Goal: Transaction & Acquisition: Purchase product/service

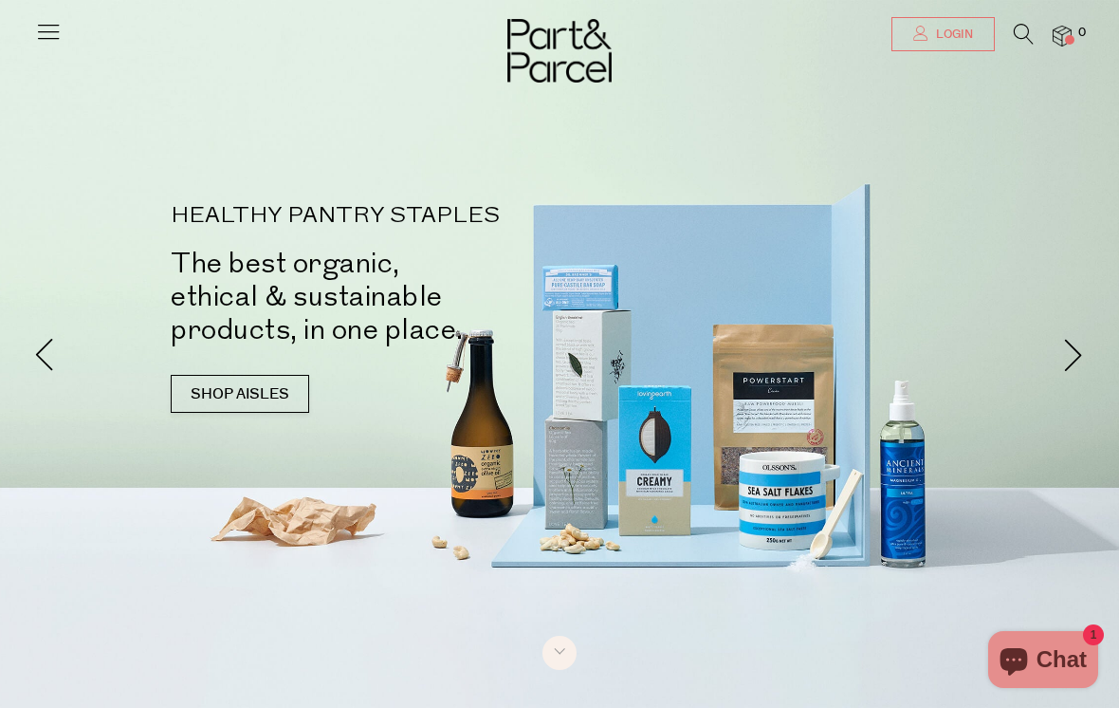
click at [957, 28] on span "Login" at bounding box center [953, 35] width 42 height 16
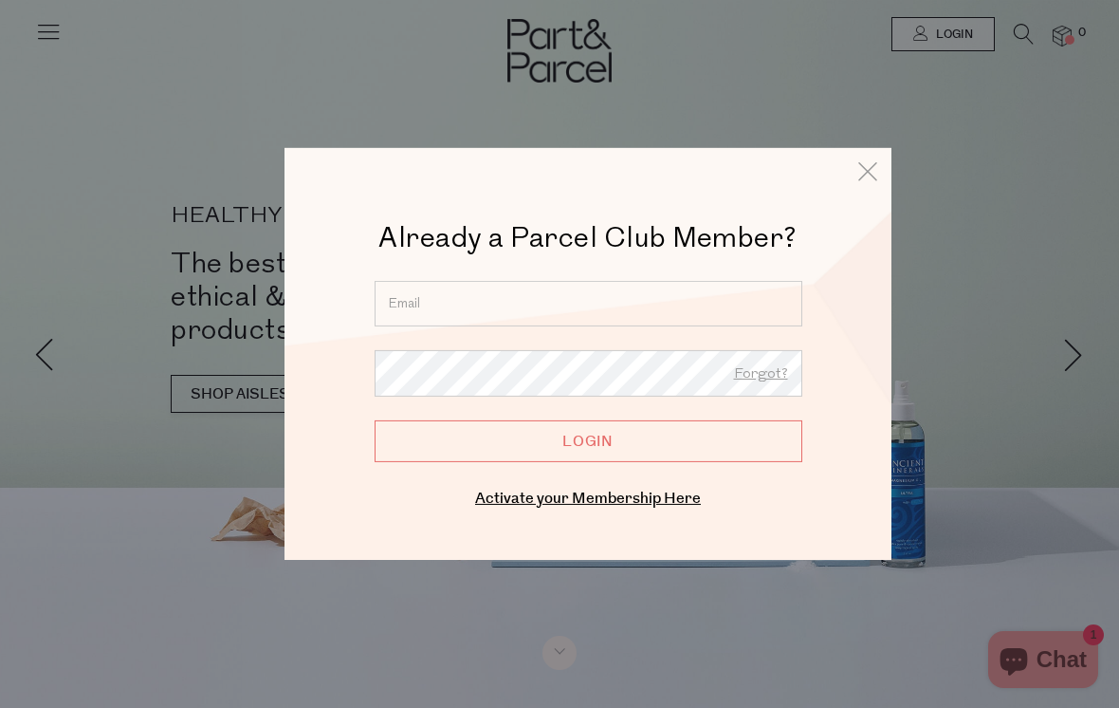
click at [534, 303] on input "email" at bounding box center [589, 304] width 428 height 46
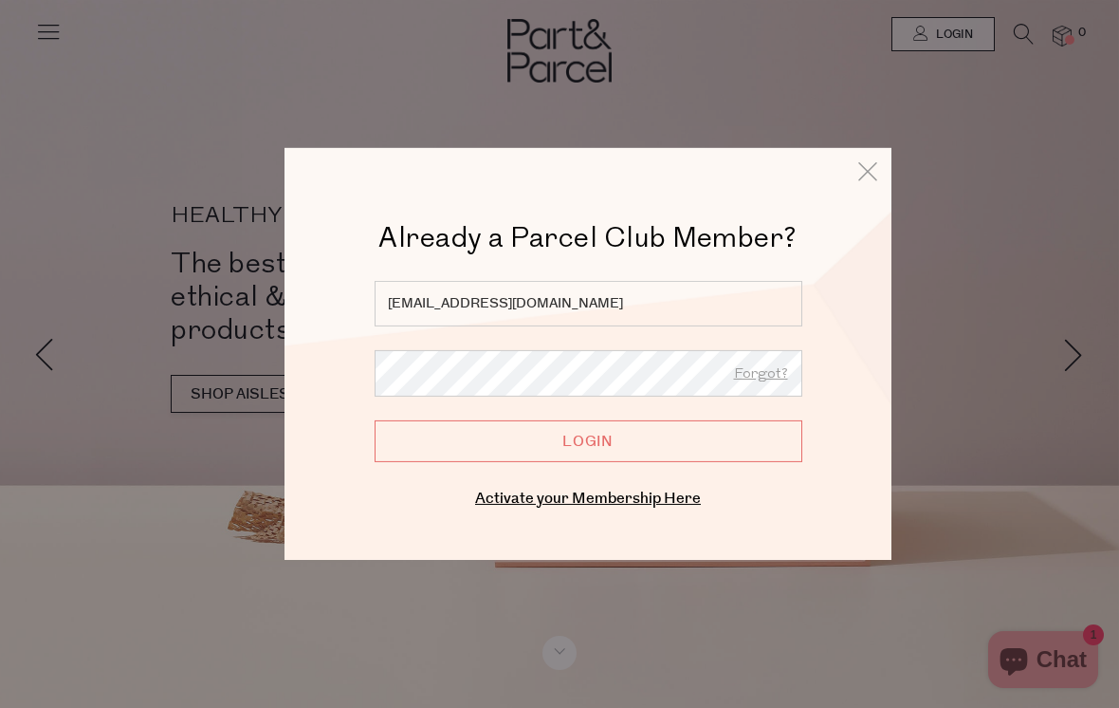
type input "jc75g@icloud.com"
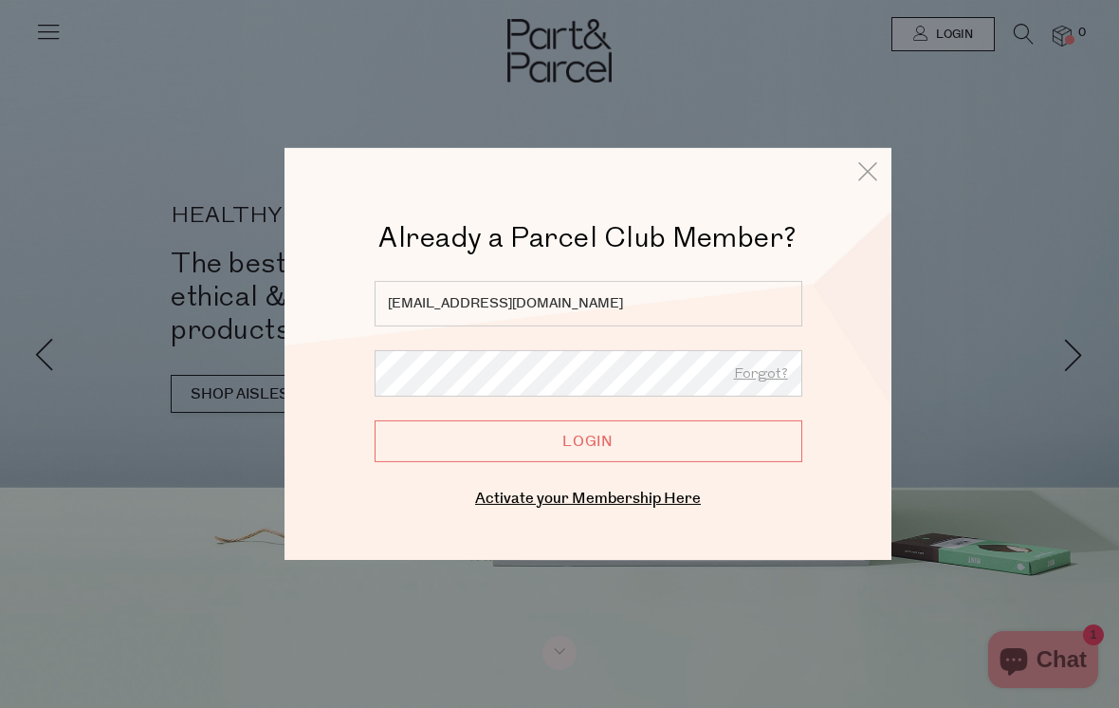
click at [704, 434] on input "Login" at bounding box center [589, 441] width 428 height 42
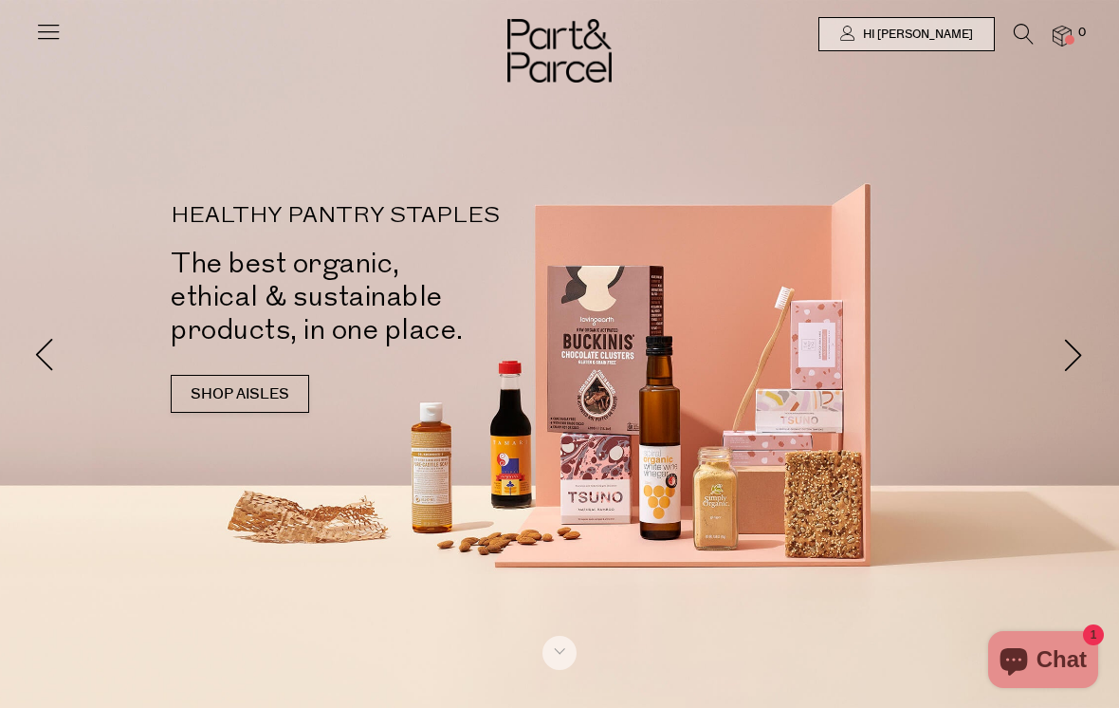
click at [1018, 31] on icon at bounding box center [1024, 34] width 20 height 21
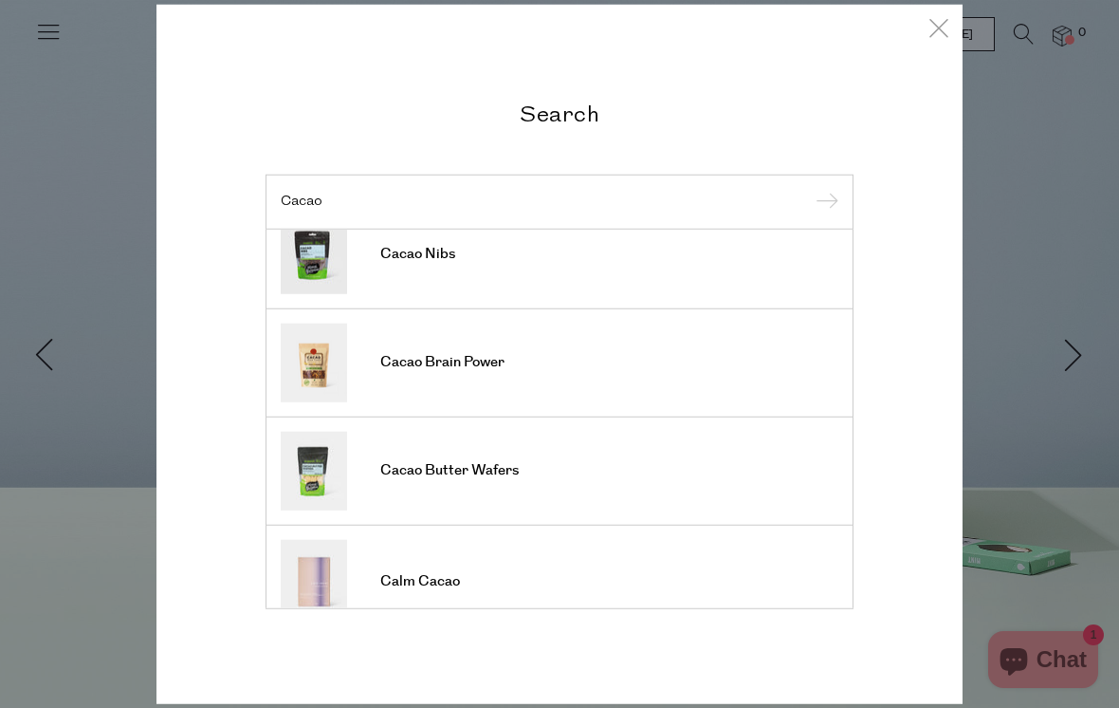
scroll to position [136, 0]
type input "Cacao"
click at [395, 360] on span "Cacao Brain Power" at bounding box center [442, 363] width 124 height 19
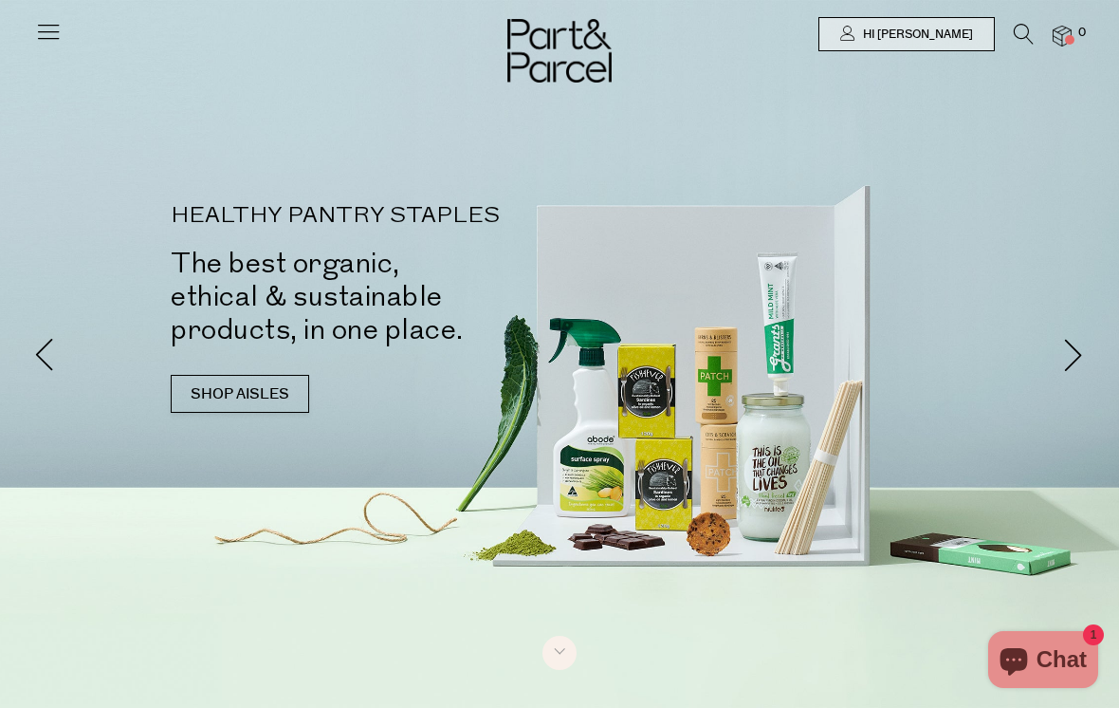
click at [1022, 37] on icon at bounding box center [1024, 34] width 20 height 21
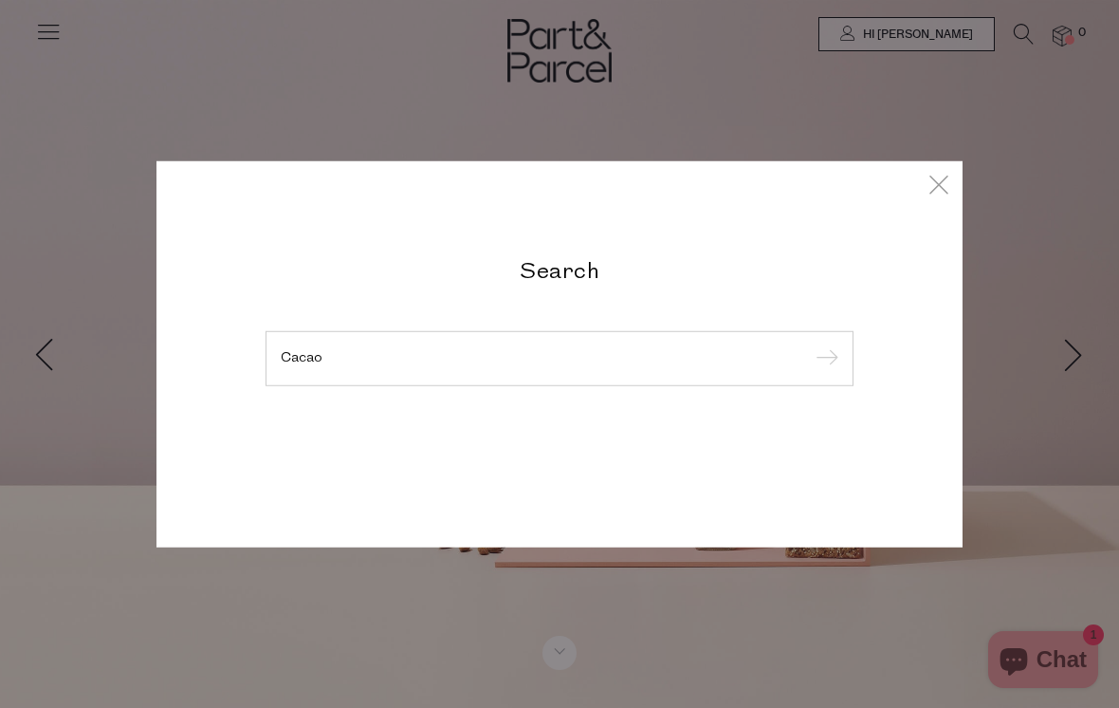
type input "Cacao"
click at [823, 360] on input "submit" at bounding box center [824, 359] width 28 height 28
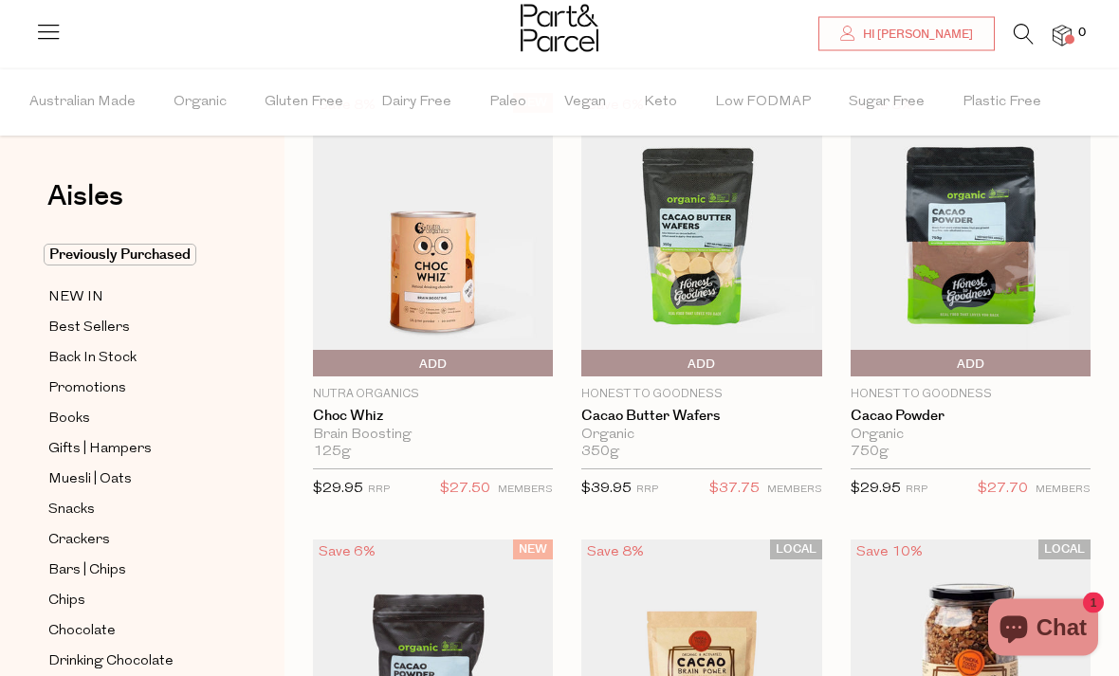
scroll to position [119, 0]
click at [1052, 358] on span "Add To Parcel" at bounding box center [971, 364] width 231 height 28
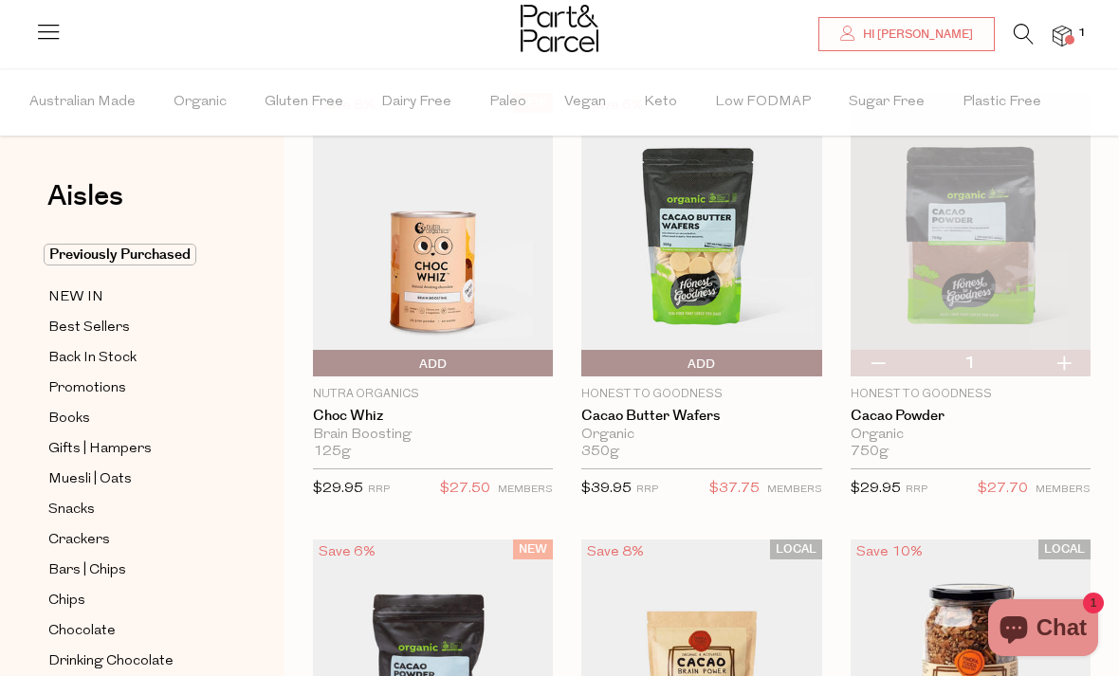
click at [1065, 370] on button "button" at bounding box center [1064, 363] width 54 height 27
type input "2"
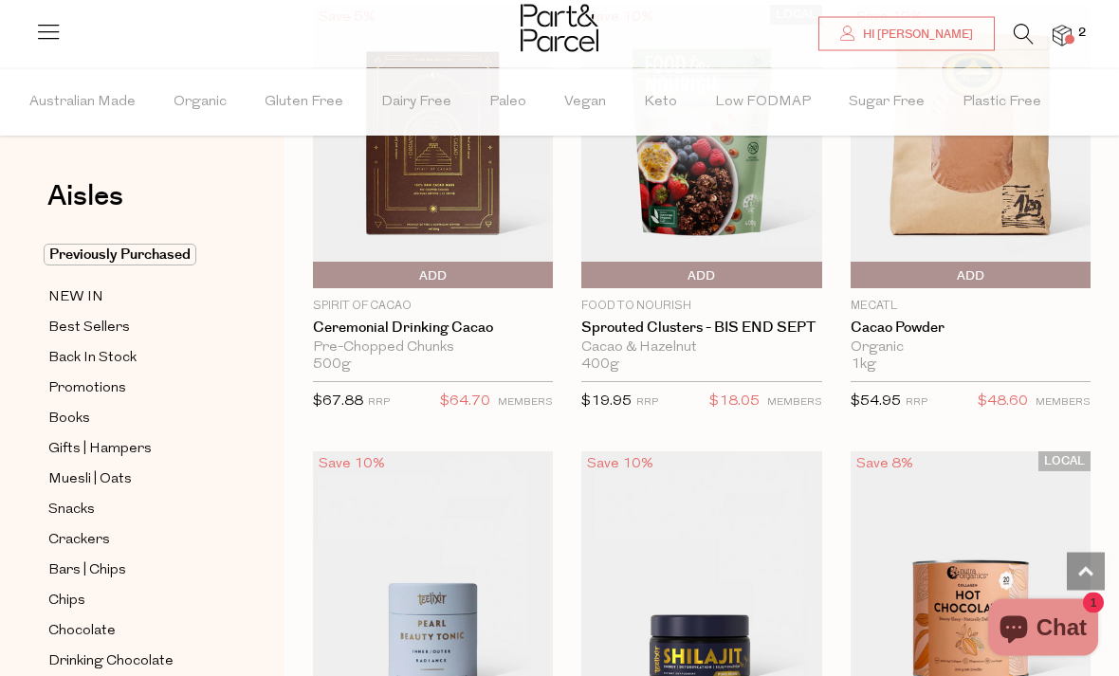
scroll to position [3418, 0]
click at [1016, 28] on icon at bounding box center [1024, 34] width 20 height 21
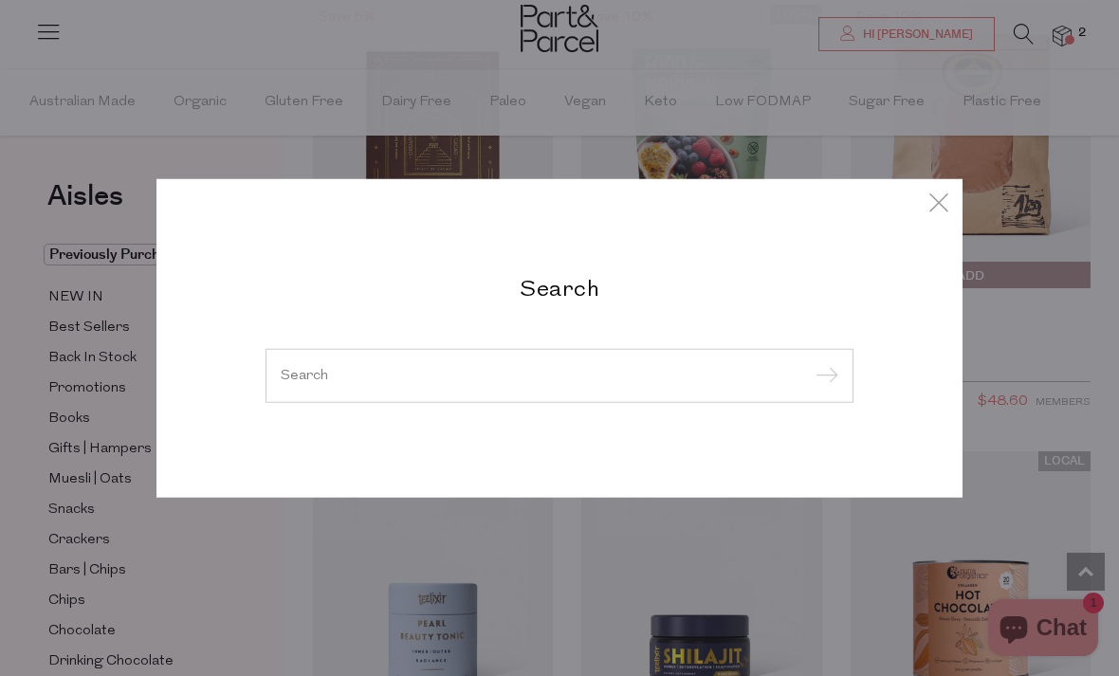
scroll to position [3417, 0]
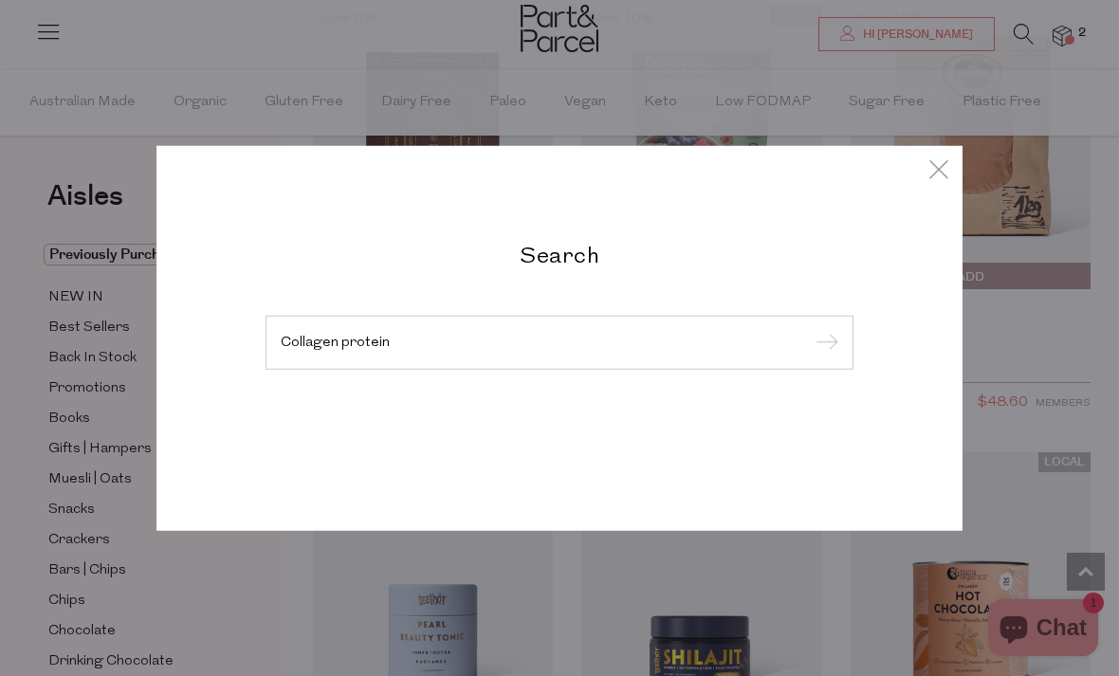
type input "Collagen protein"
click at [823, 343] on input "submit" at bounding box center [824, 343] width 28 height 28
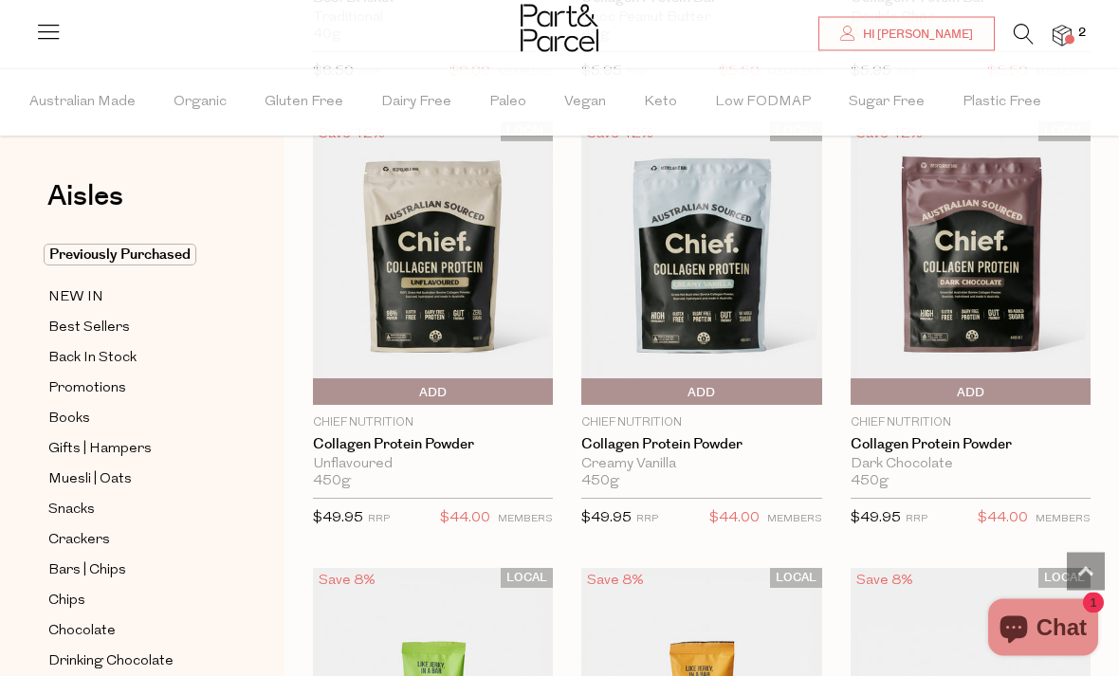
scroll to position [1464, 0]
click at [739, 290] on img at bounding box center [702, 263] width 240 height 284
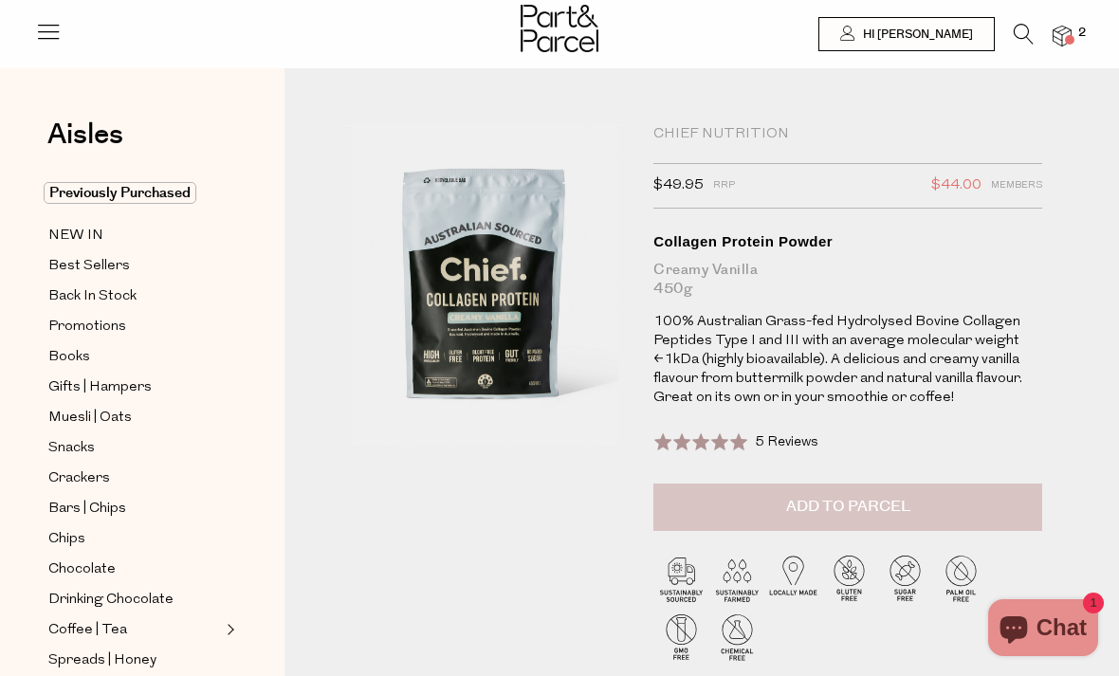
click at [860, 497] on span "Add to Parcel" at bounding box center [848, 507] width 124 height 22
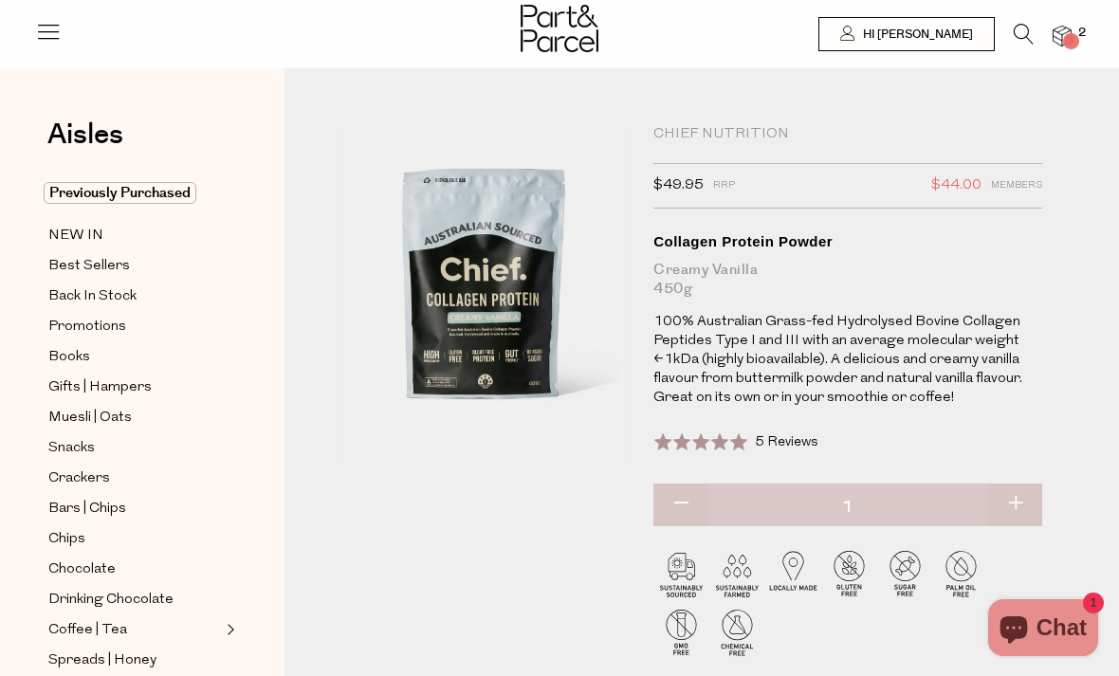
click at [715, 435] on span at bounding box center [701, 442] width 95 height 19
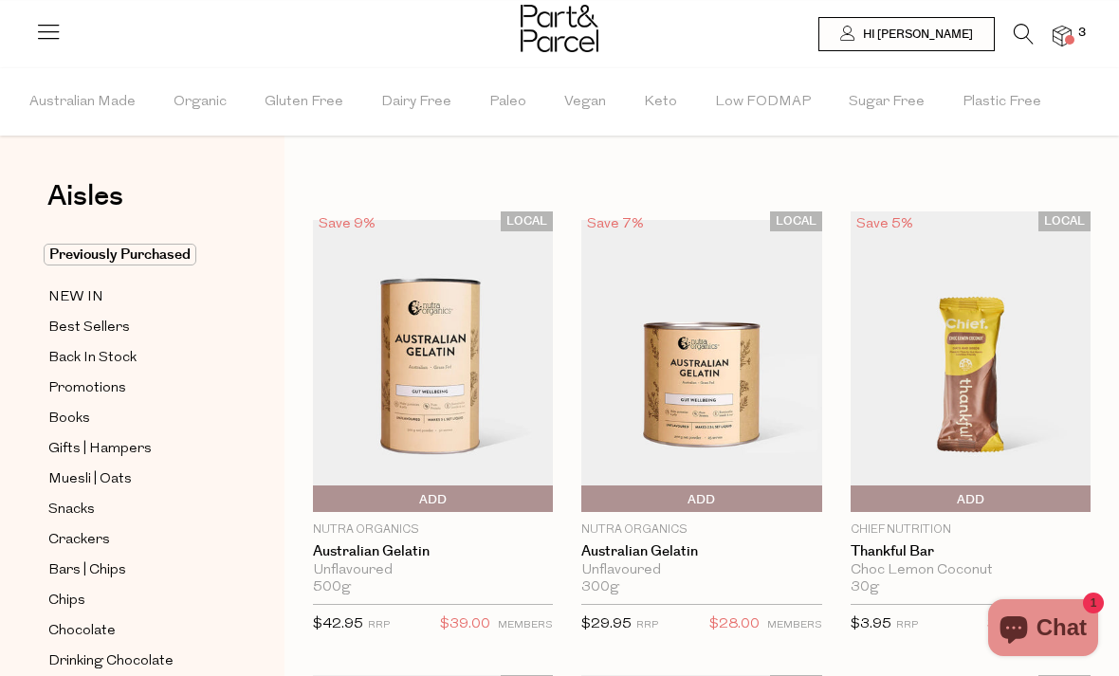
click at [731, 386] on img at bounding box center [702, 362] width 240 height 284
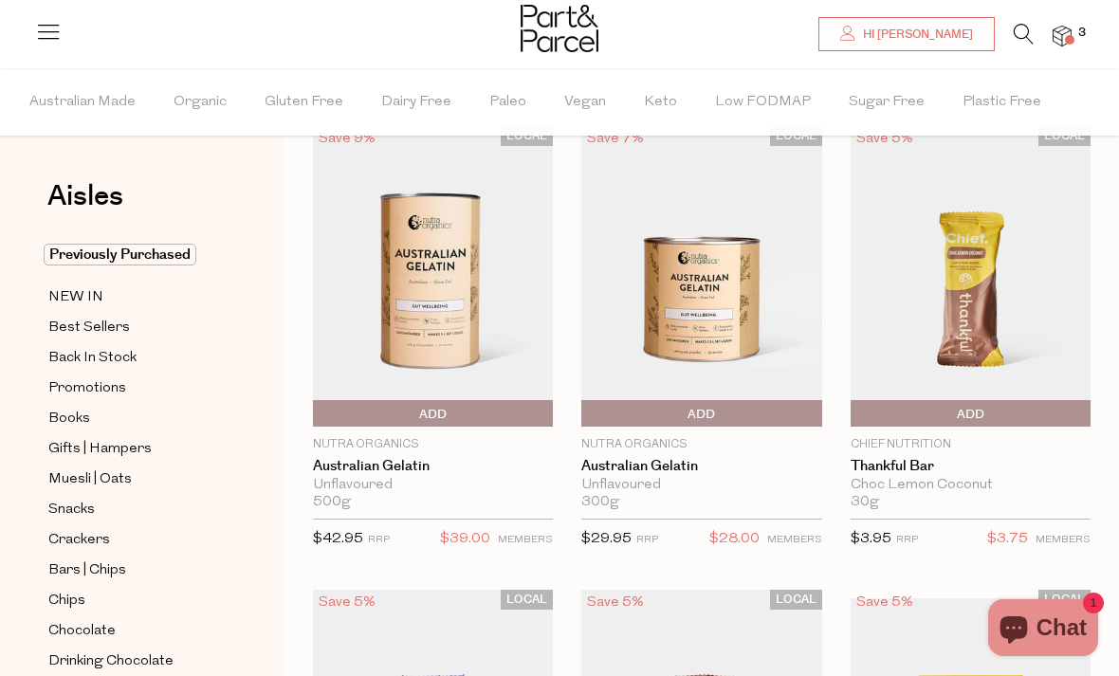
click at [773, 415] on span "Add To Parcel" at bounding box center [701, 414] width 231 height 28
click at [778, 410] on span "Adding..." at bounding box center [701, 414] width 231 height 28
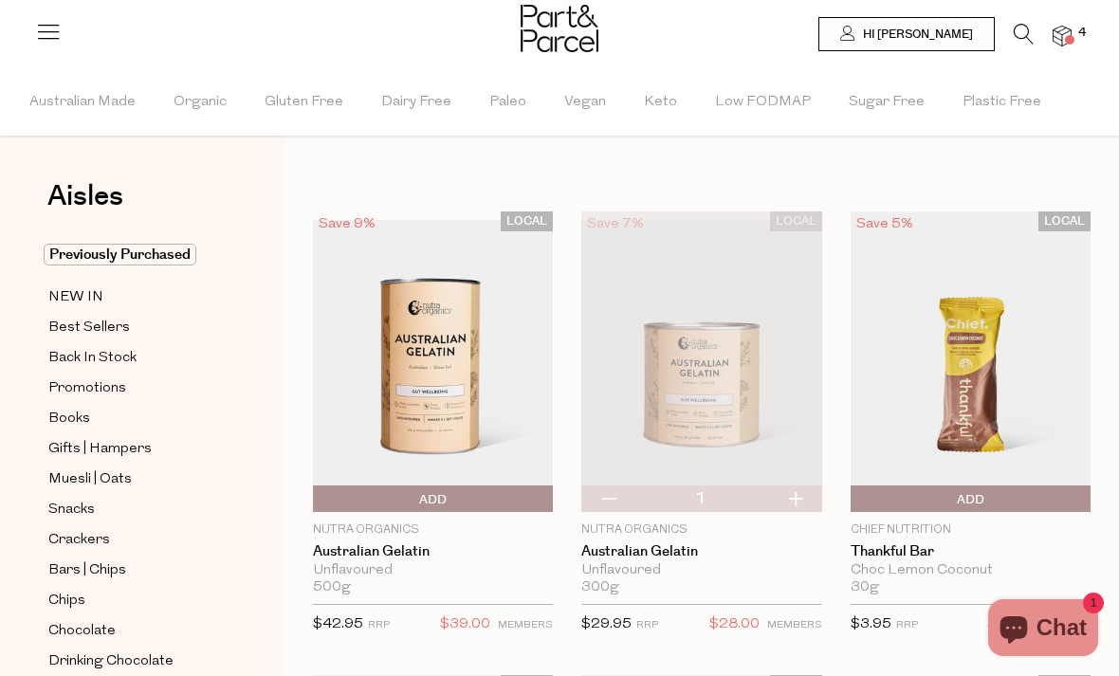
click at [1025, 31] on icon at bounding box center [1024, 34] width 20 height 21
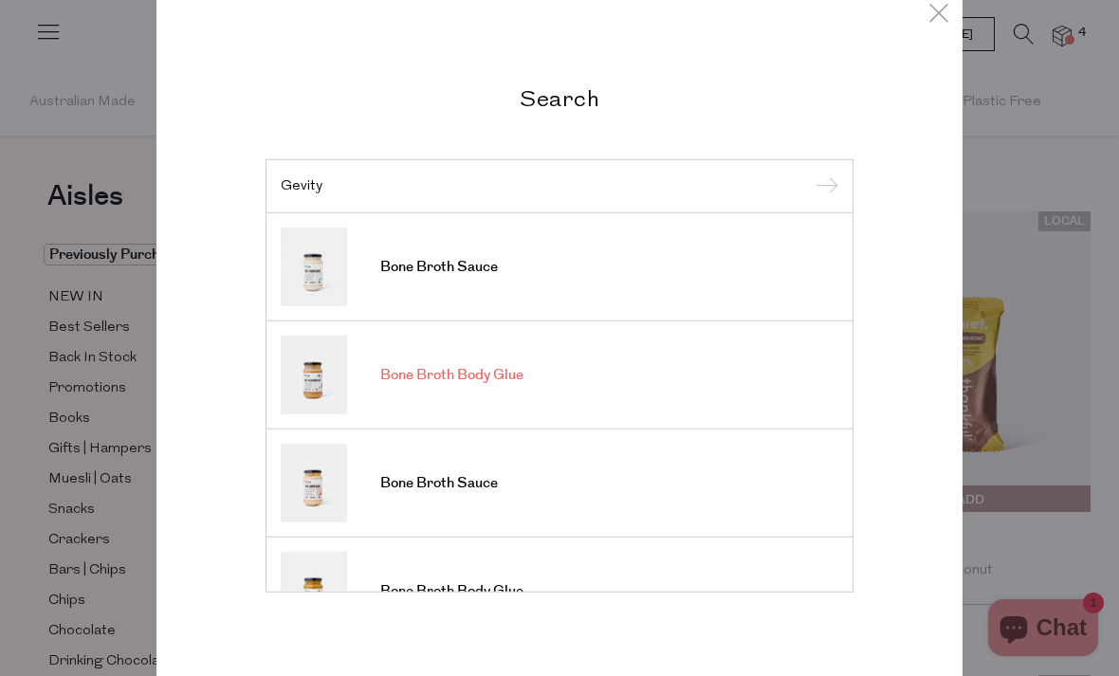
type input "Gevity"
click at [497, 383] on span "Bone Broth Body Glue" at bounding box center [451, 375] width 143 height 19
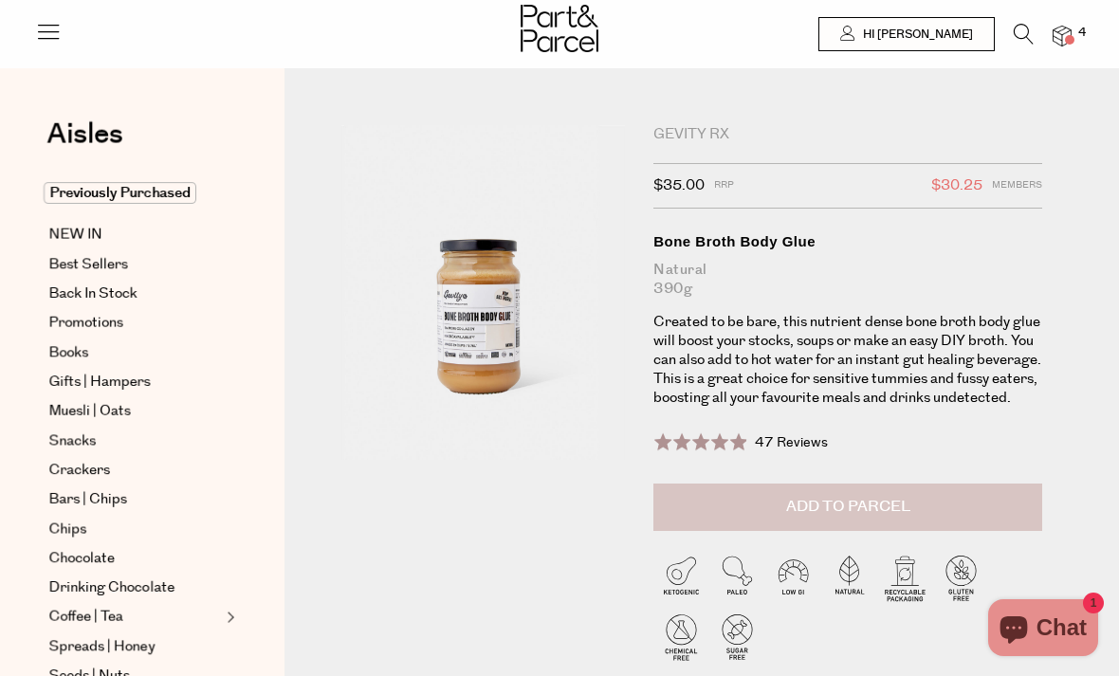
click at [781, 499] on button "Add to Parcel" at bounding box center [848, 507] width 389 height 47
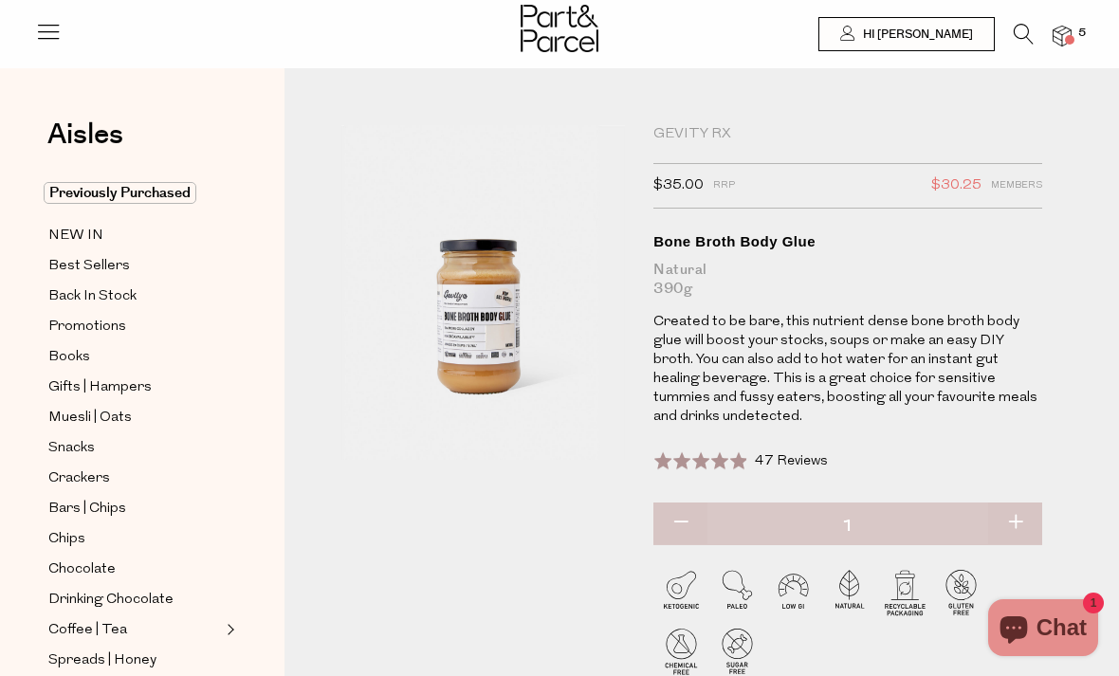
click at [1020, 33] on icon at bounding box center [1024, 34] width 20 height 21
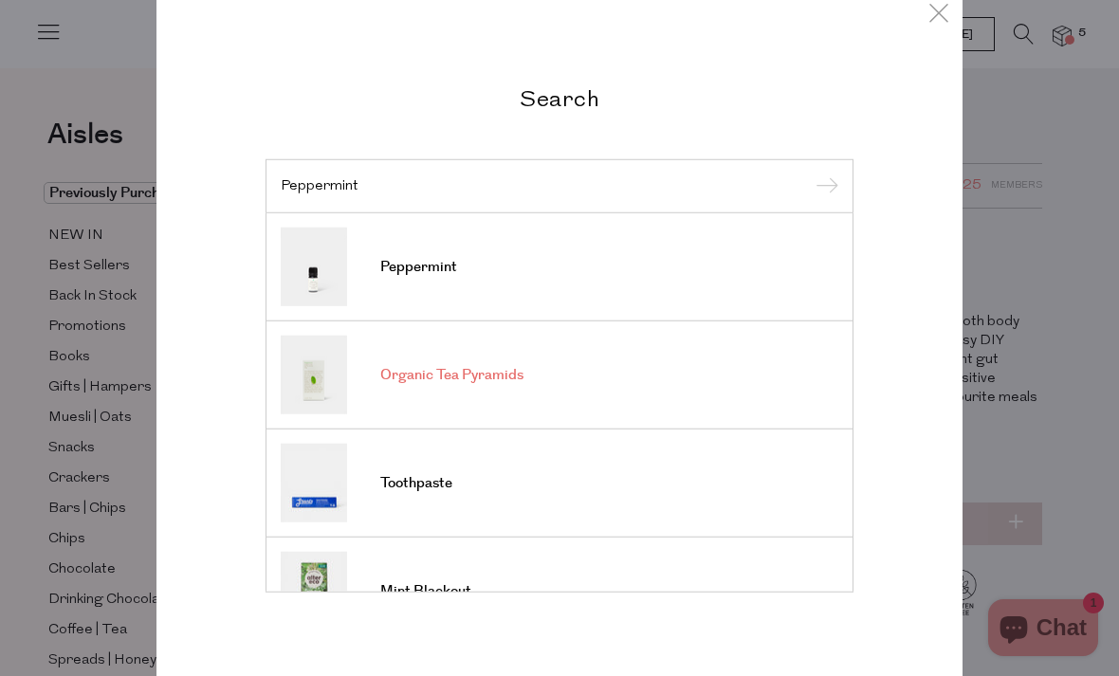
type input "Peppermint"
click at [555, 370] on link "Organic Tea Pyramids" at bounding box center [560, 375] width 558 height 79
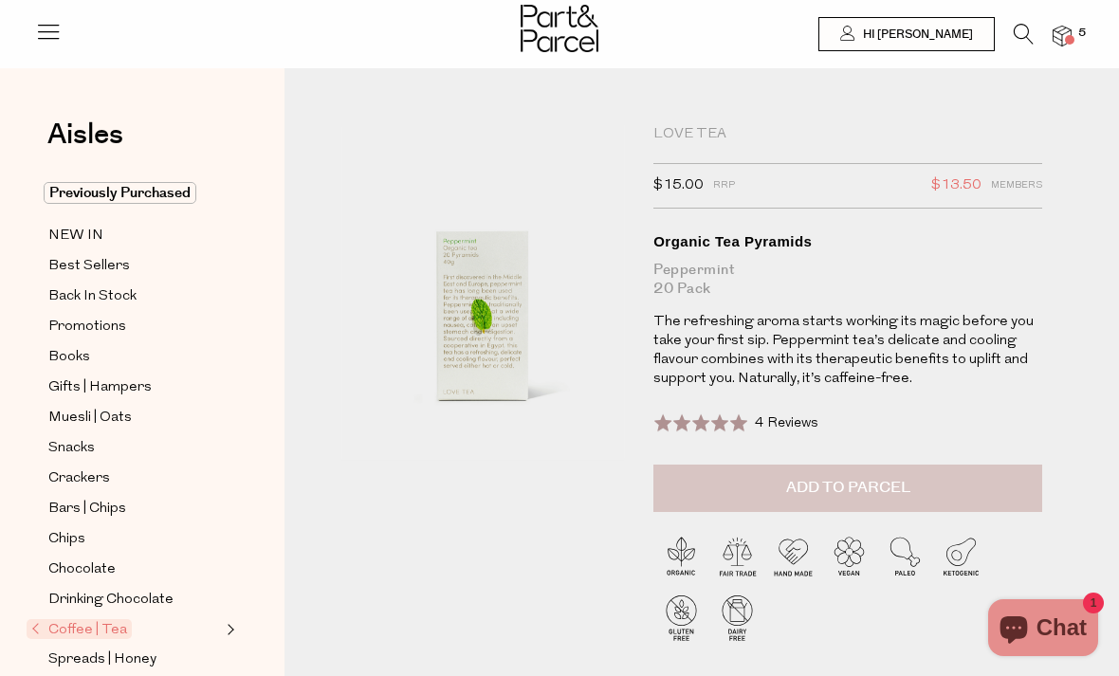
click at [935, 488] on button "Add to Parcel" at bounding box center [848, 488] width 389 height 47
click at [1030, 27] on icon at bounding box center [1024, 34] width 20 height 21
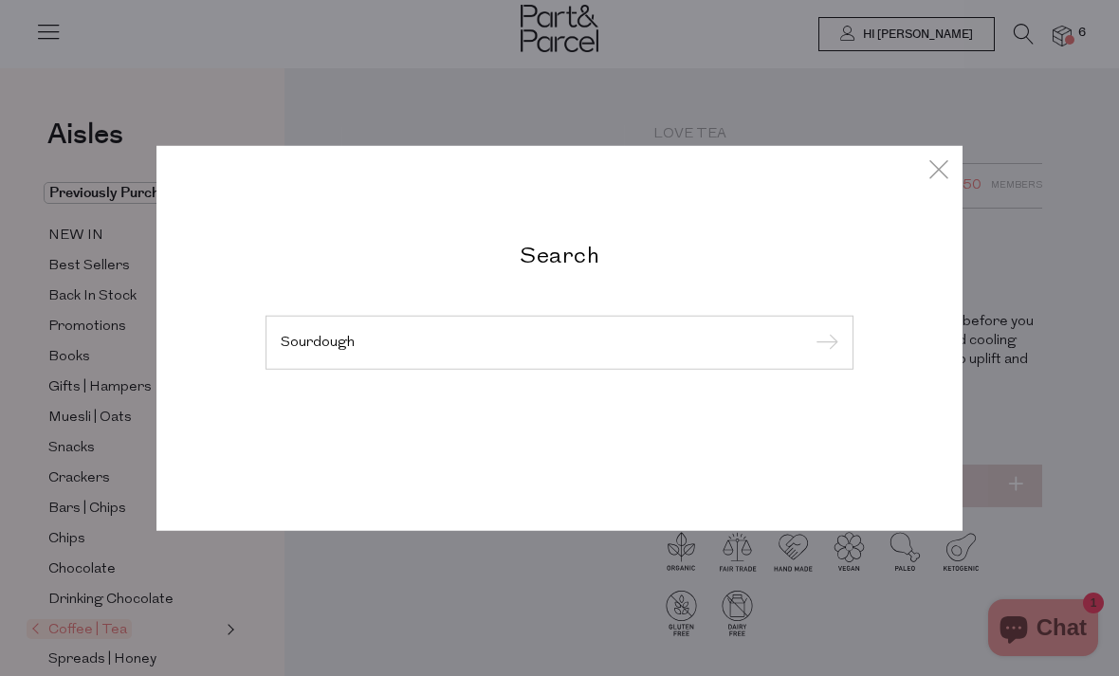
type input "Sourdough"
click at [823, 343] on input "submit" at bounding box center [824, 343] width 28 height 28
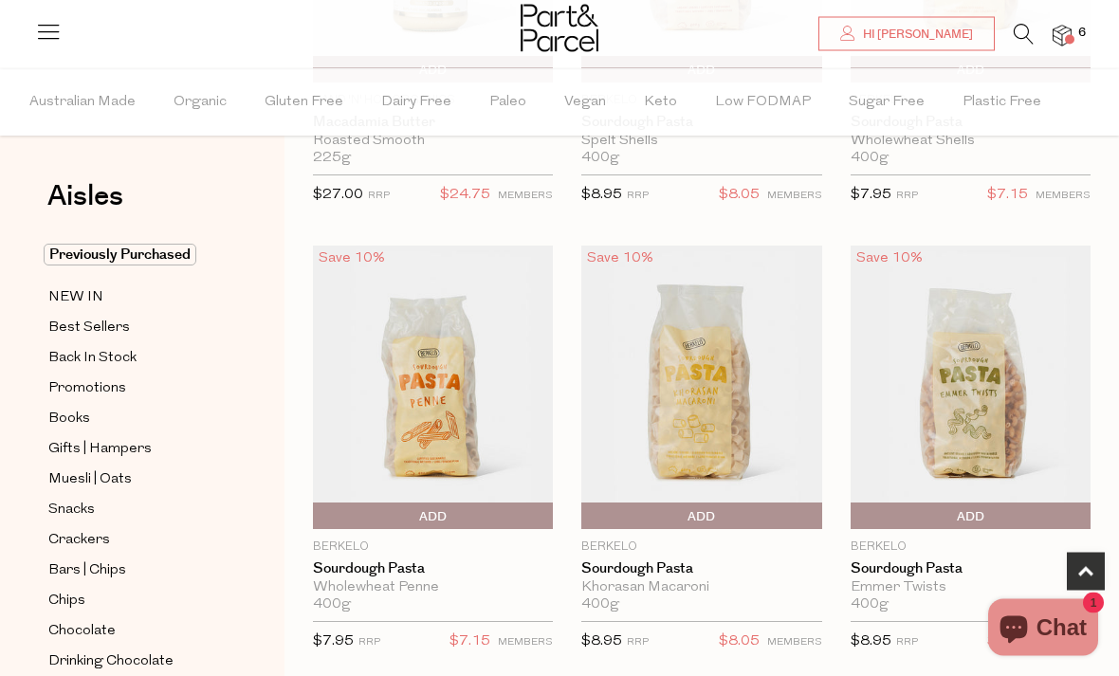
scroll to position [860, 0]
click at [789, 503] on span "Add To Parcel" at bounding box center [701, 517] width 231 height 28
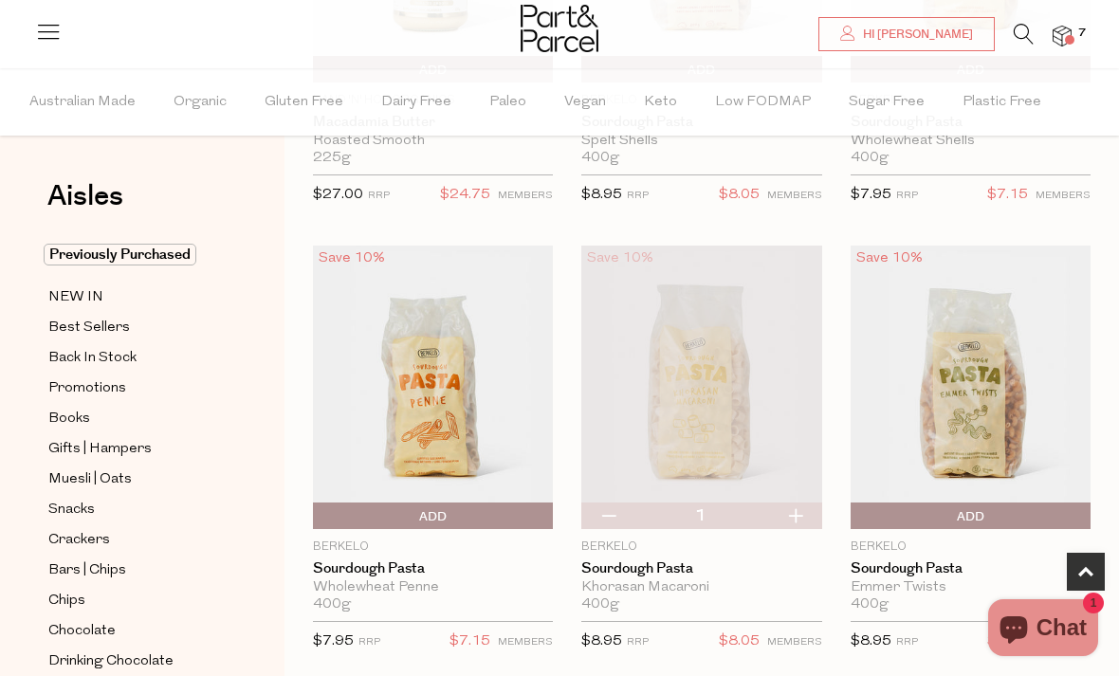
click at [803, 511] on button "button" at bounding box center [795, 516] width 54 height 27
type input "2"
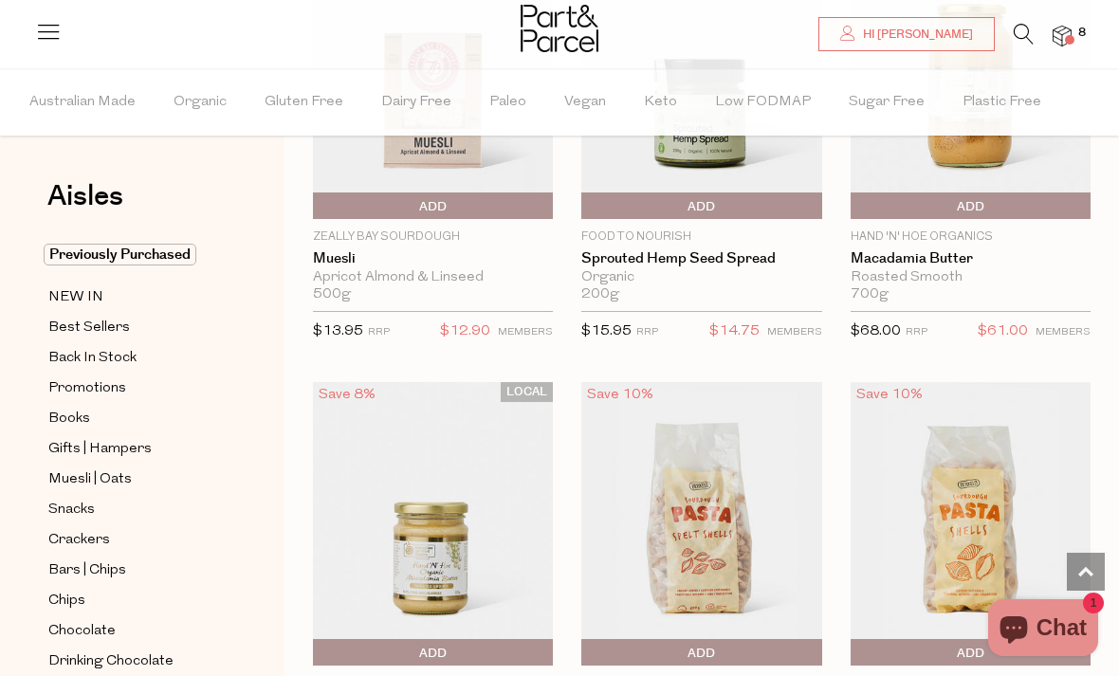
scroll to position [0, 0]
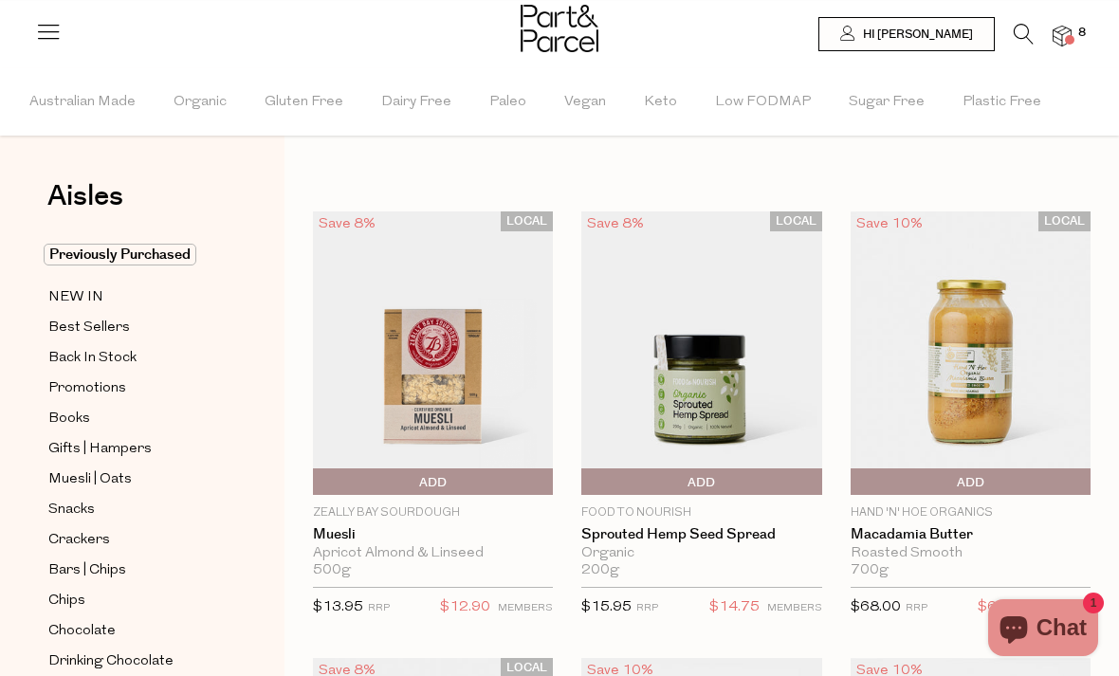
click at [1014, 32] on icon at bounding box center [1024, 34] width 20 height 21
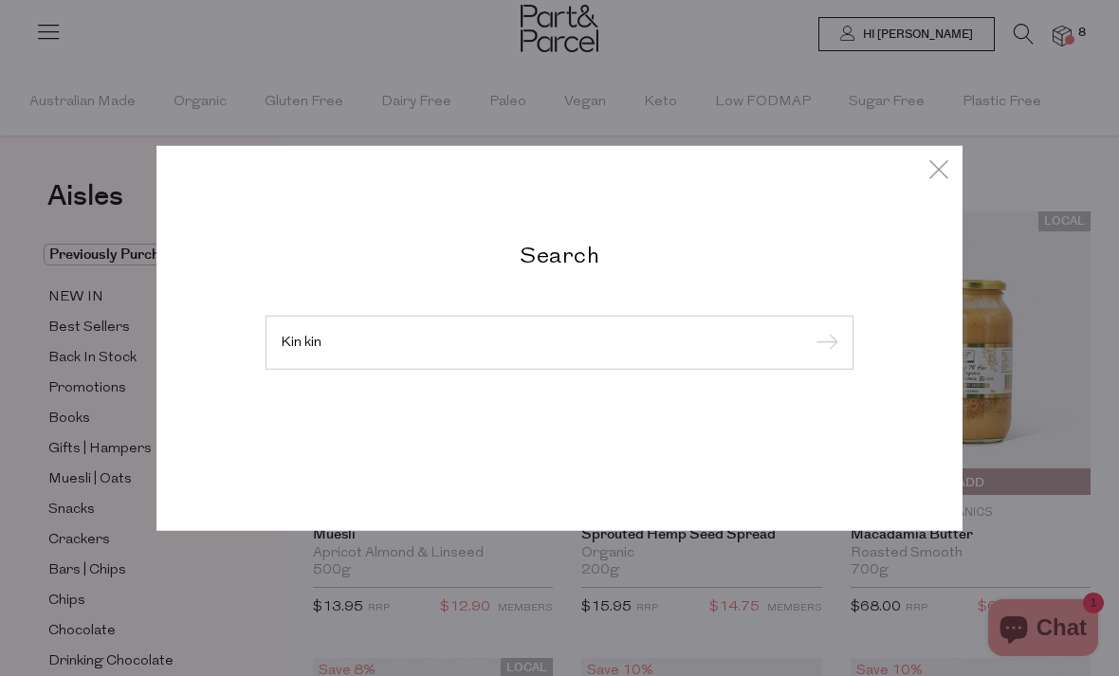
type input "Kin kin"
click at [823, 343] on input "submit" at bounding box center [824, 343] width 28 height 28
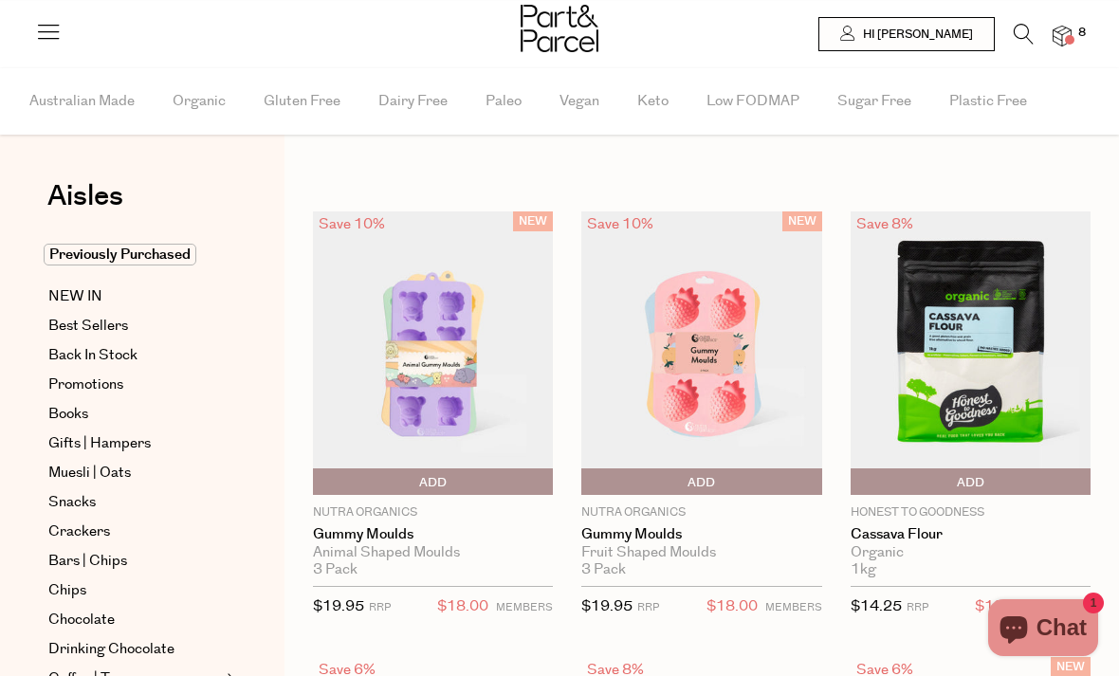
type input "2"
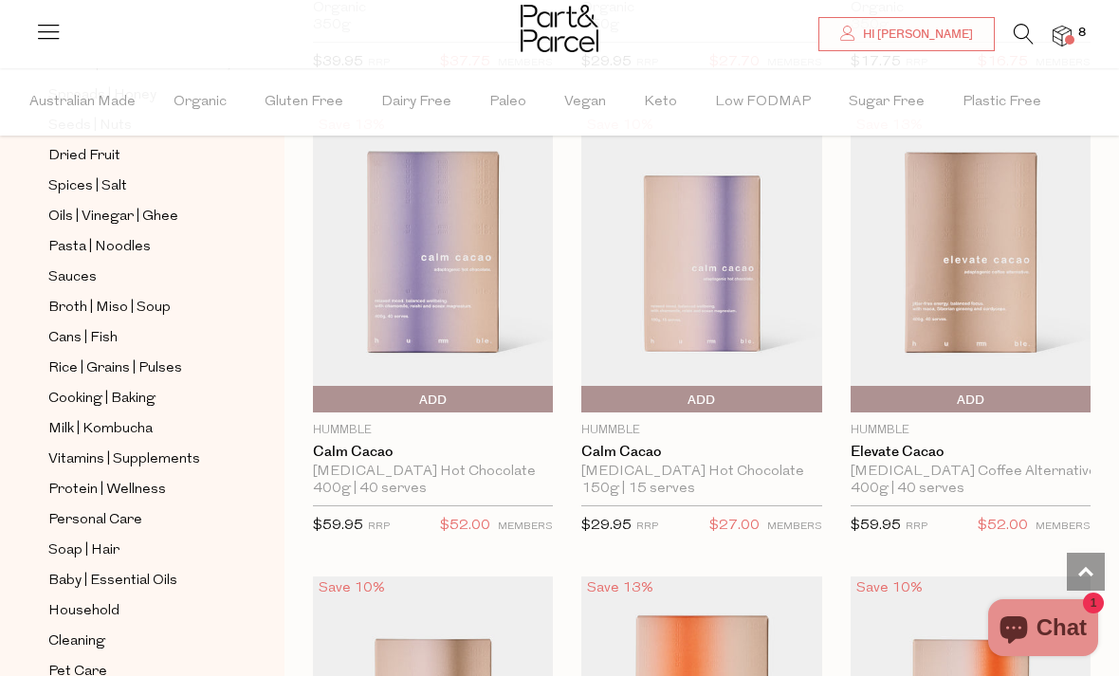
scroll to position [625, 0]
click at [98, 633] on span "Cleaning" at bounding box center [76, 644] width 57 height 23
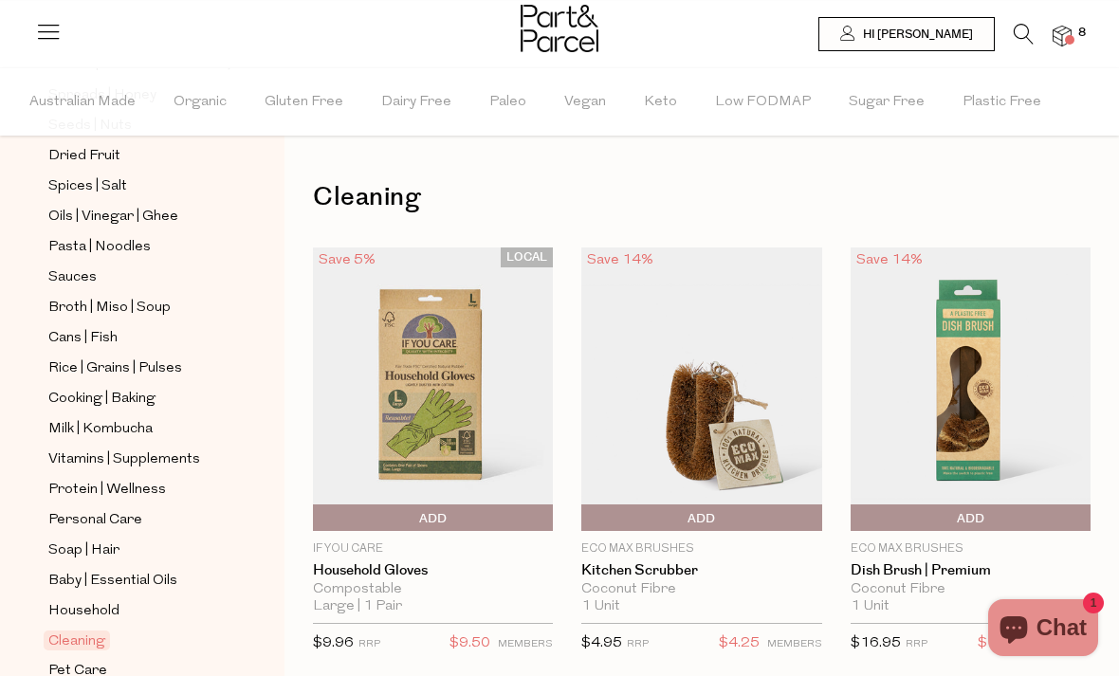
scroll to position [625, 0]
click at [105, 602] on span "Household" at bounding box center [83, 613] width 71 height 23
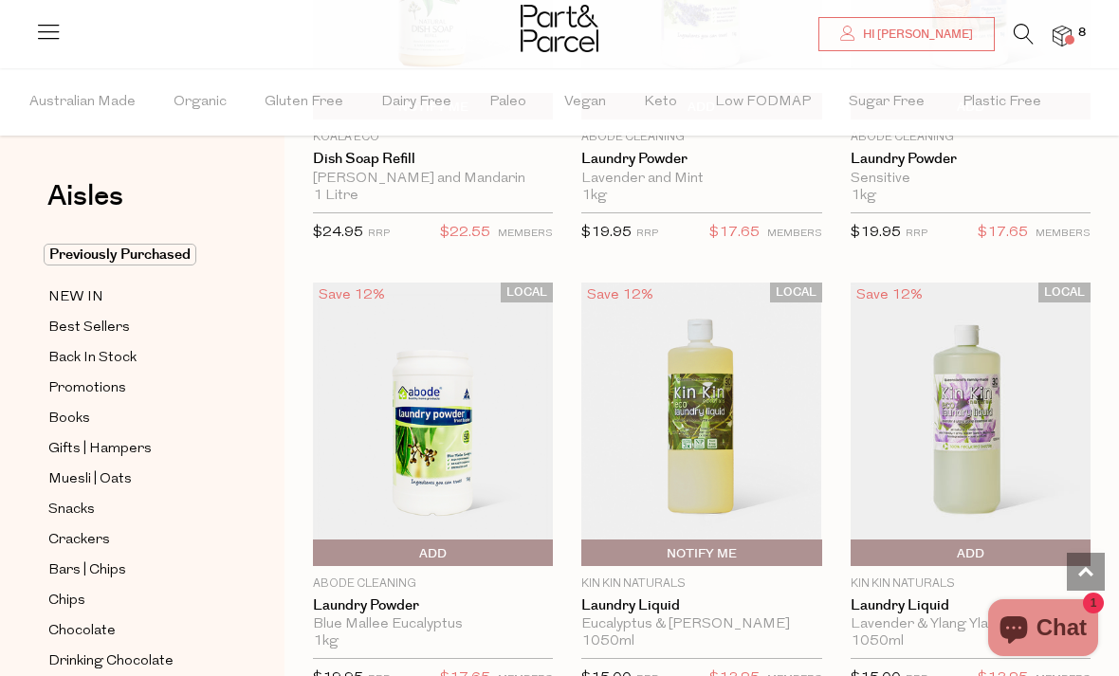
scroll to position [5806, 0]
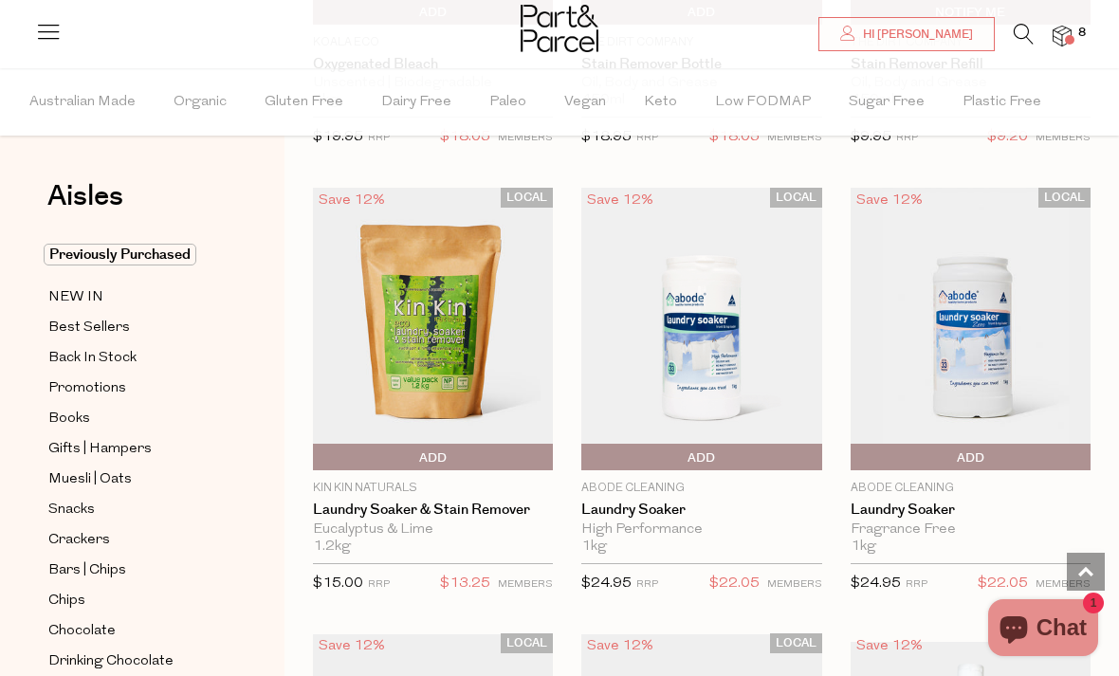
scroll to position [7243, 0]
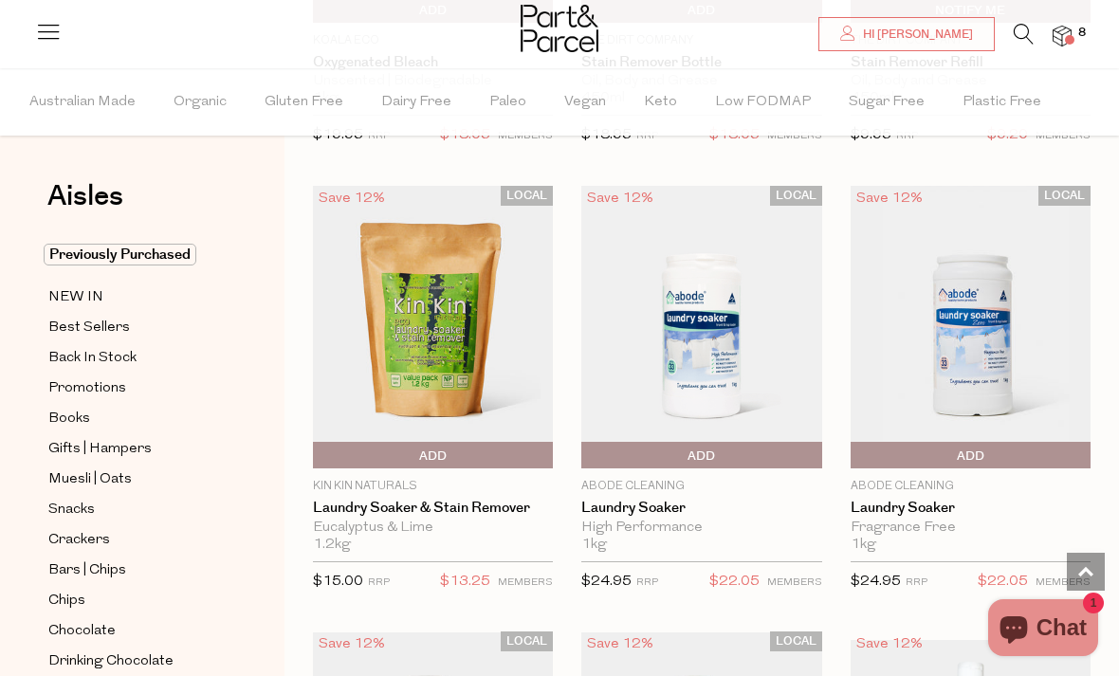
click at [498, 442] on span "Add To Parcel" at bounding box center [433, 456] width 231 height 28
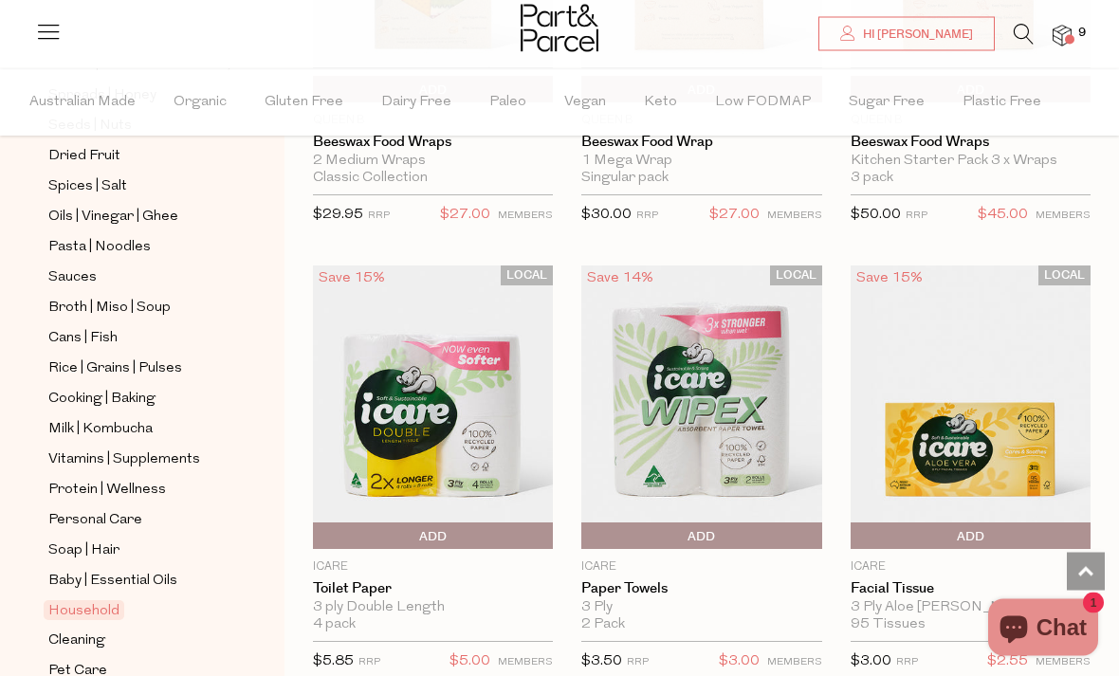
scroll to position [625, 0]
click at [139, 511] on span "Personal Care" at bounding box center [95, 522] width 94 height 23
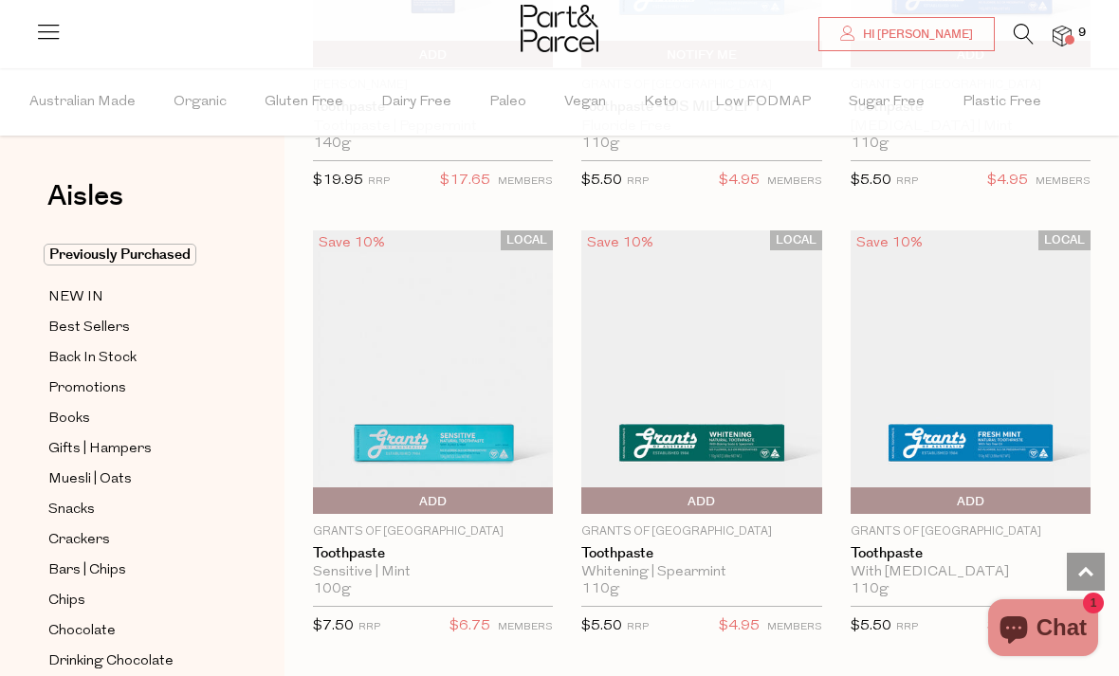
scroll to position [3140, 0]
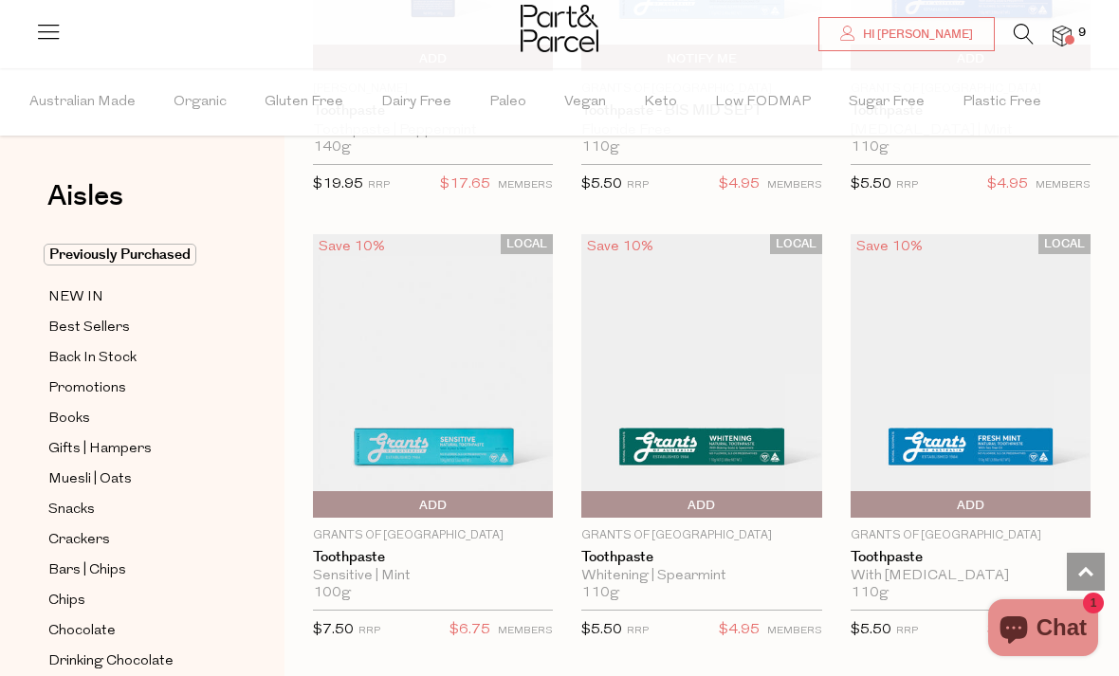
click at [470, 500] on span "Add To Parcel" at bounding box center [433, 505] width 231 height 28
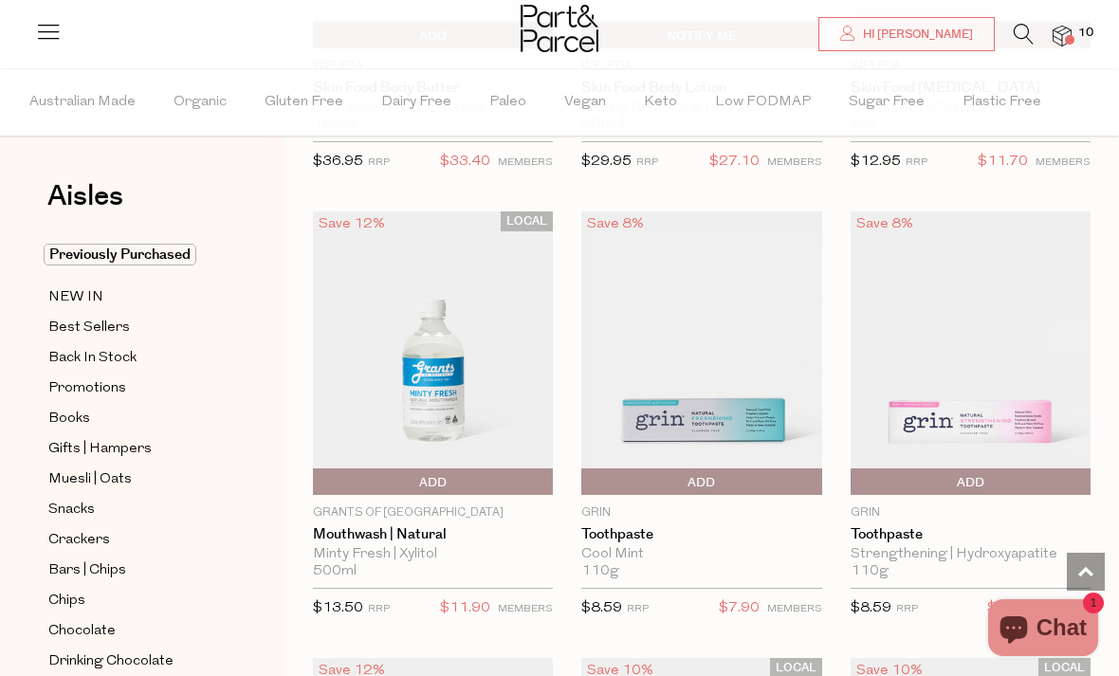
scroll to position [2271, 0]
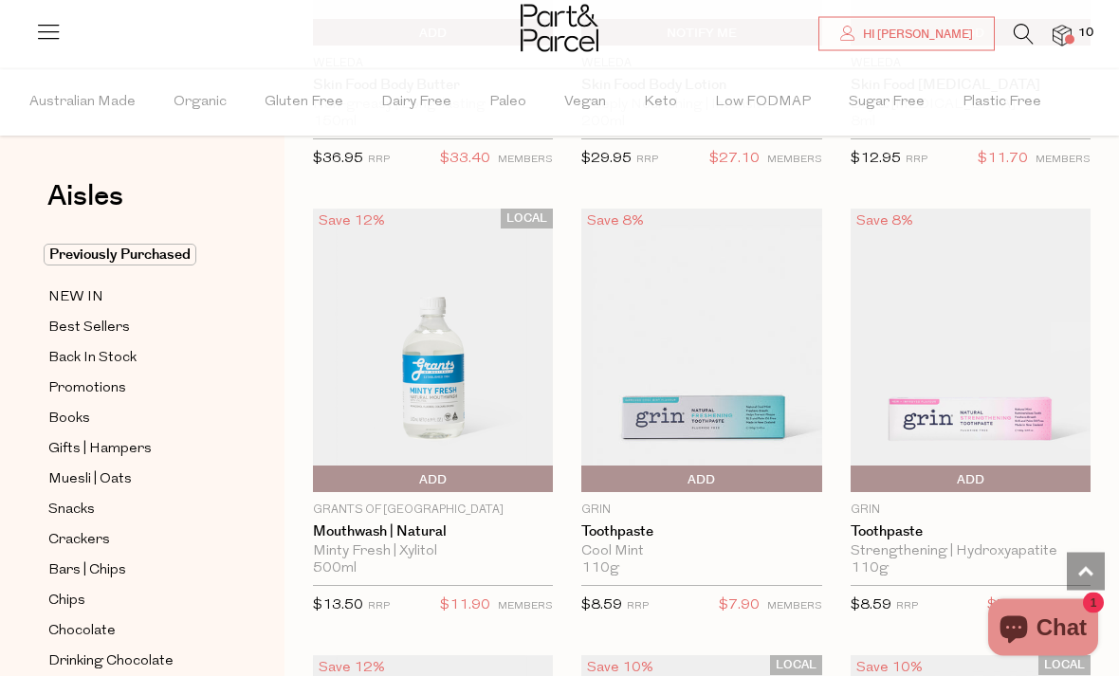
click at [1033, 468] on span "Add To Parcel" at bounding box center [971, 481] width 231 height 28
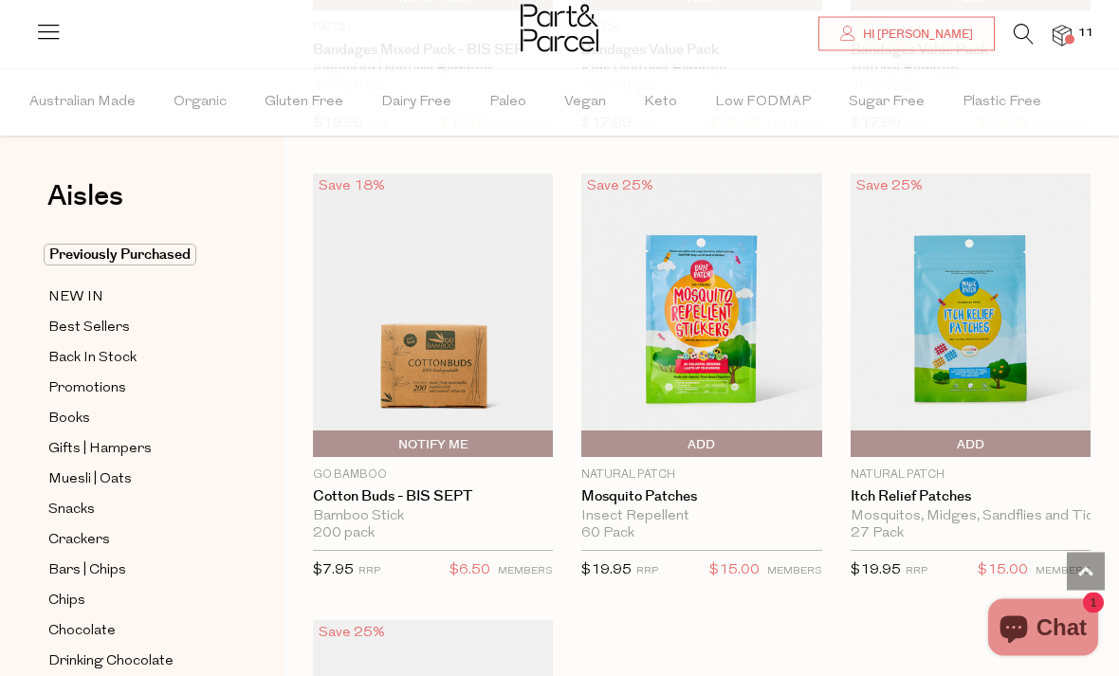
scroll to position [11658, 0]
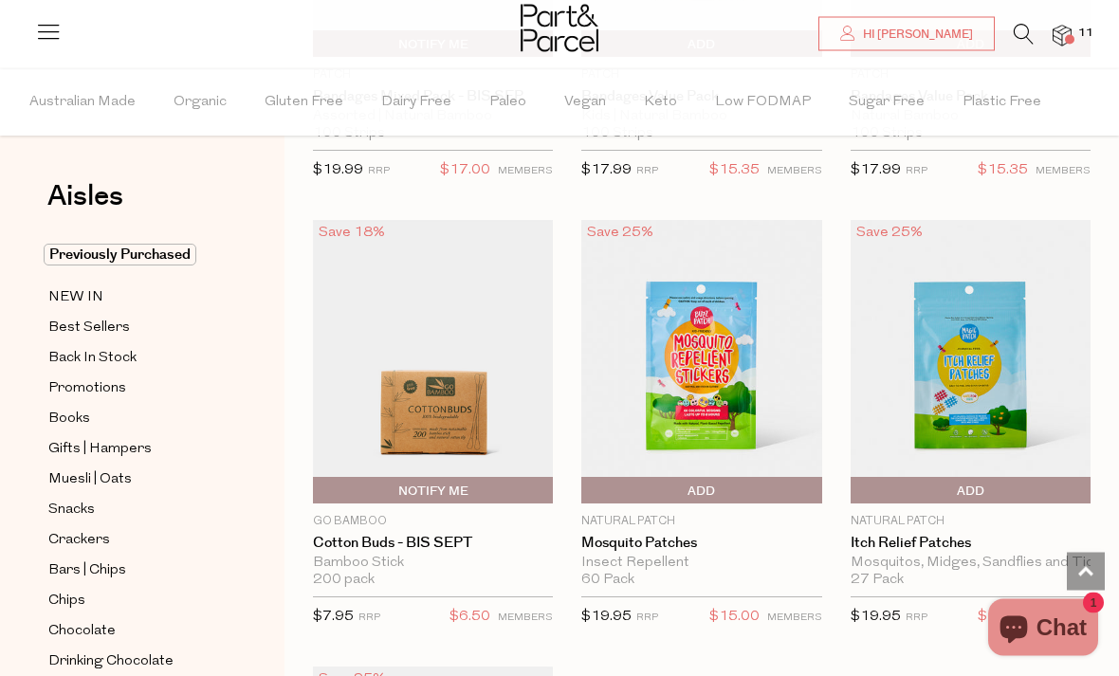
click at [1025, 38] on icon at bounding box center [1024, 34] width 20 height 21
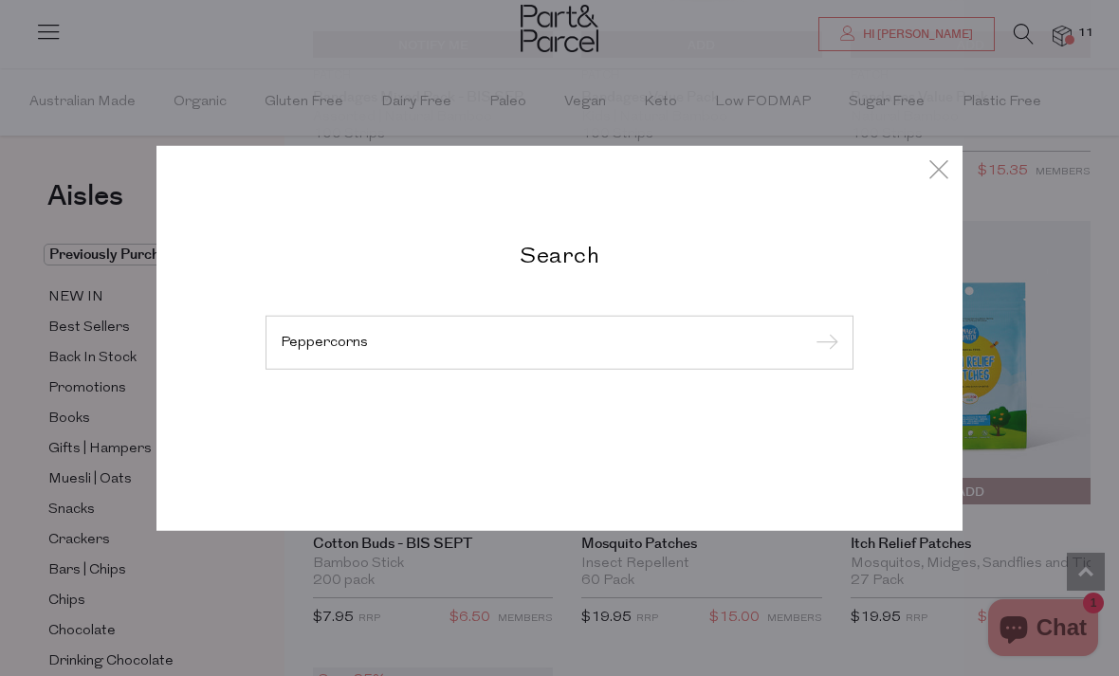
type input "Peppercorns"
click at [823, 343] on input "submit" at bounding box center [824, 343] width 28 height 28
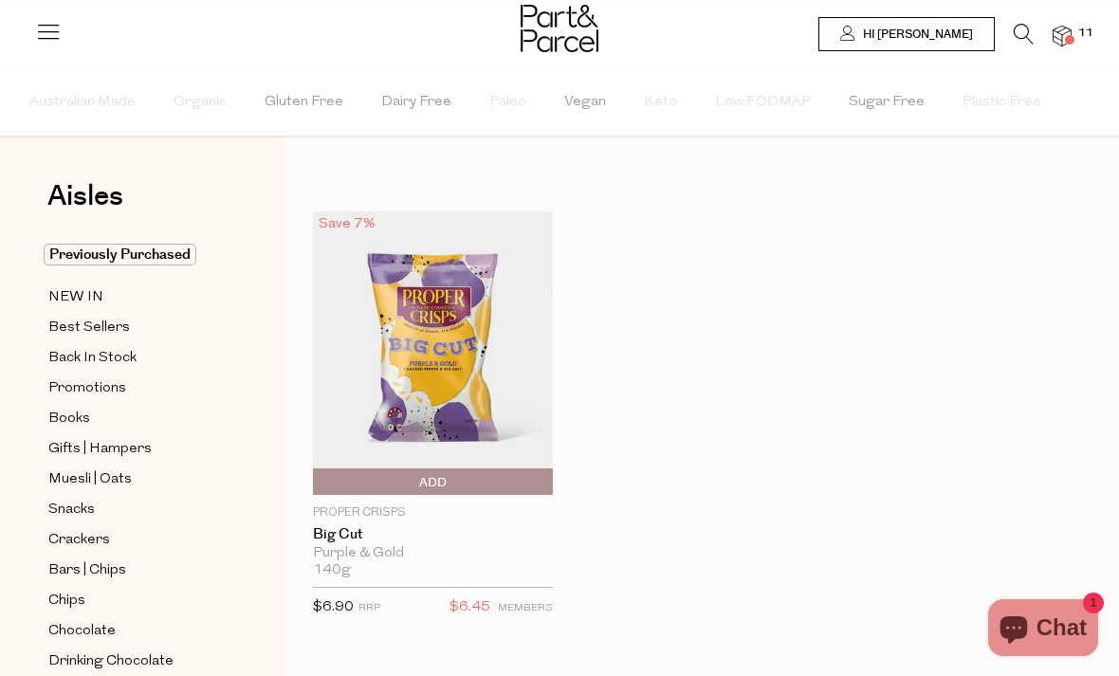
click at [1028, 24] on icon at bounding box center [1024, 34] width 20 height 21
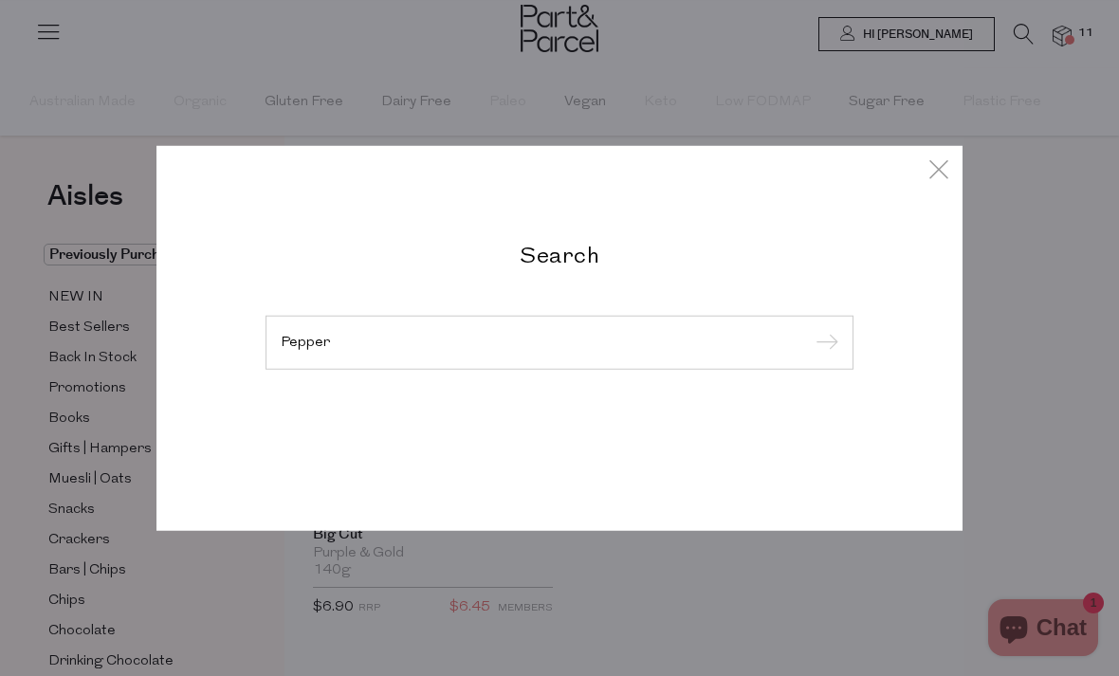
type input "Pepper"
click at [823, 343] on input "submit" at bounding box center [824, 343] width 28 height 28
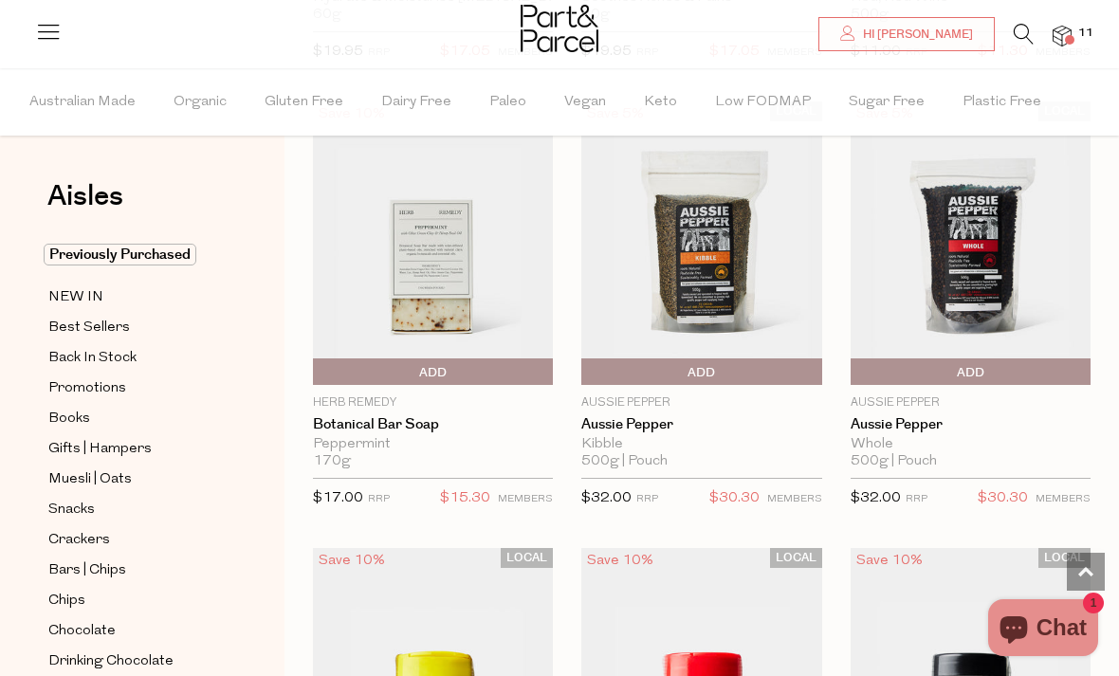
scroll to position [1458, 0]
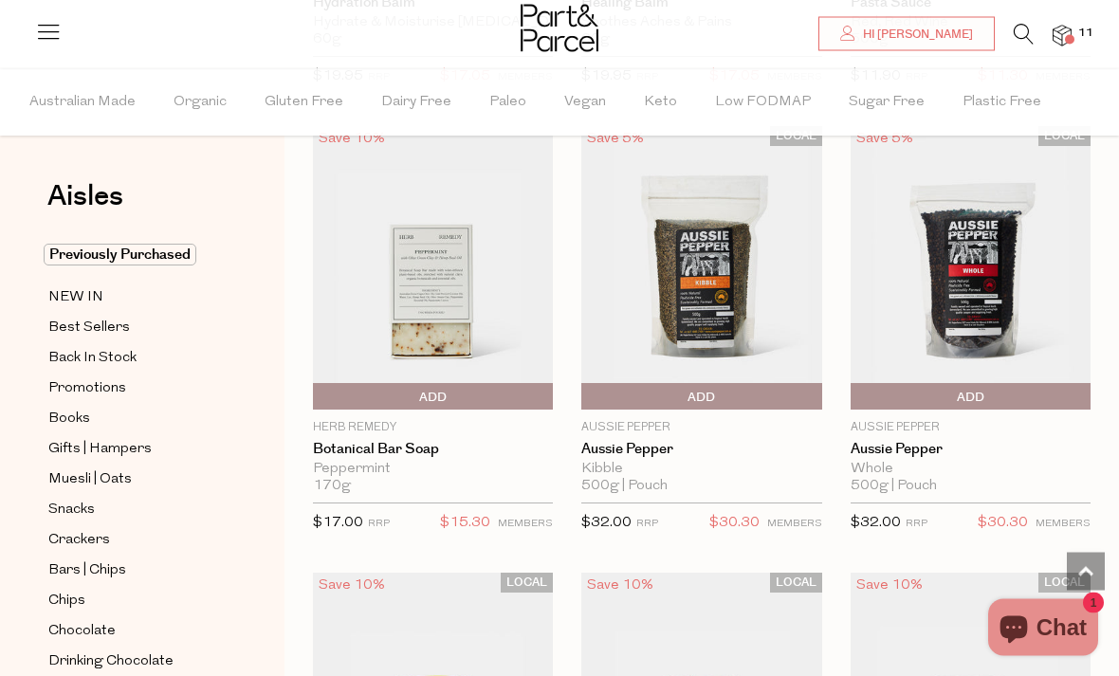
click at [1030, 398] on span "Add To Parcel" at bounding box center [971, 398] width 231 height 28
